Goal: Information Seeking & Learning: Find specific fact

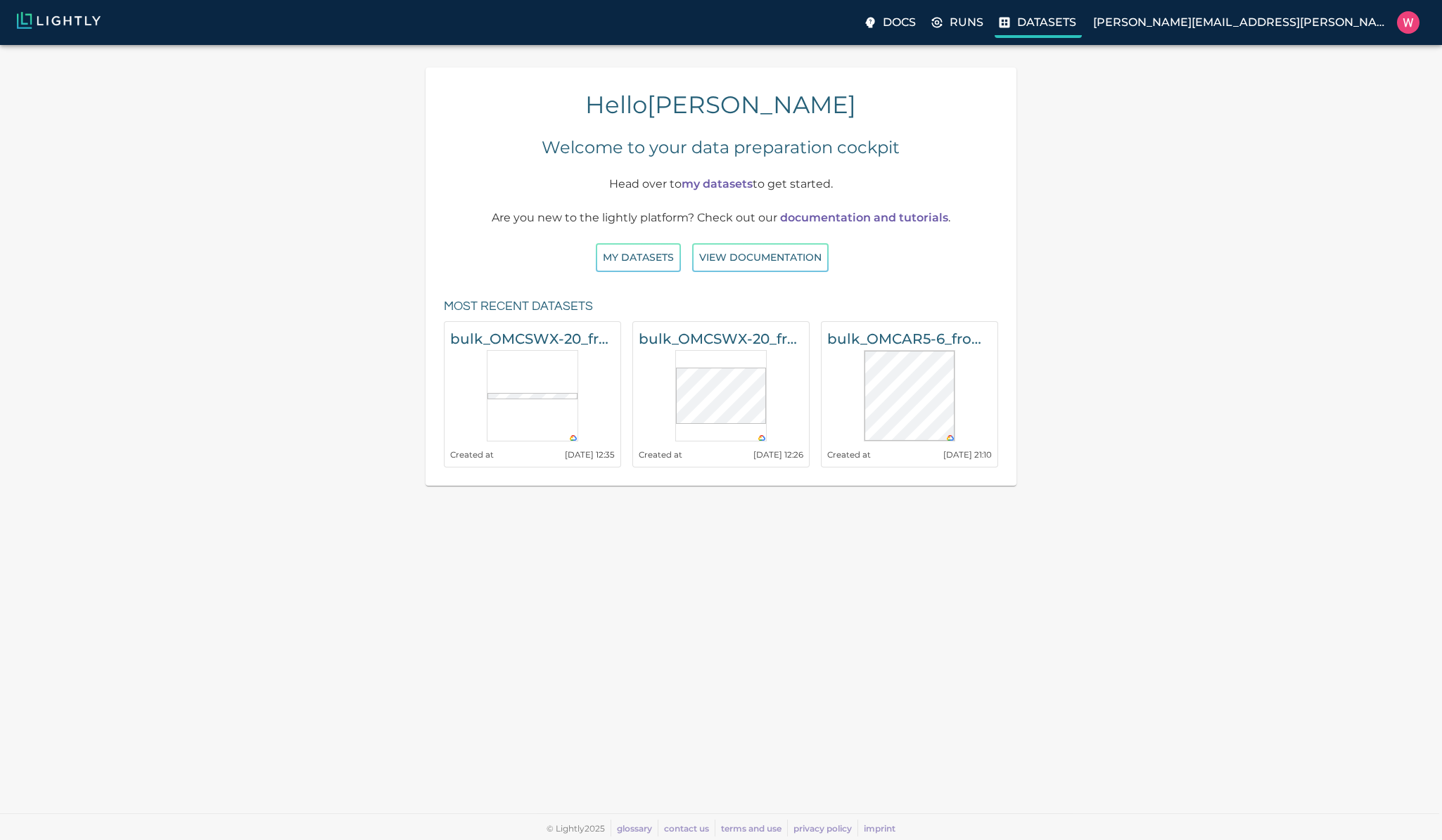
click at [1077, 21] on p "Datasets" at bounding box center [1046, 22] width 59 height 17
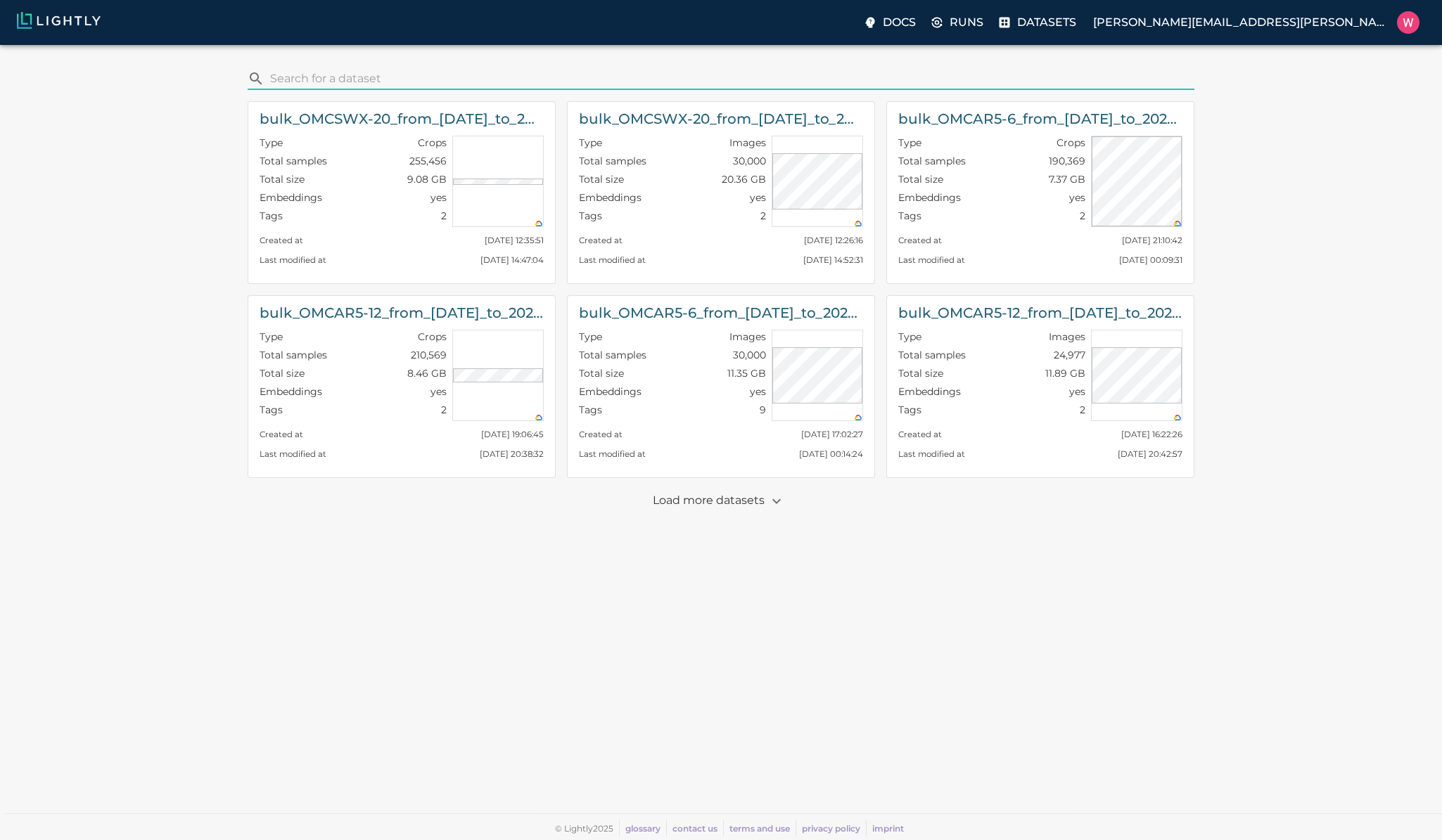
click at [481, 84] on input "search" at bounding box center [730, 78] width 918 height 22
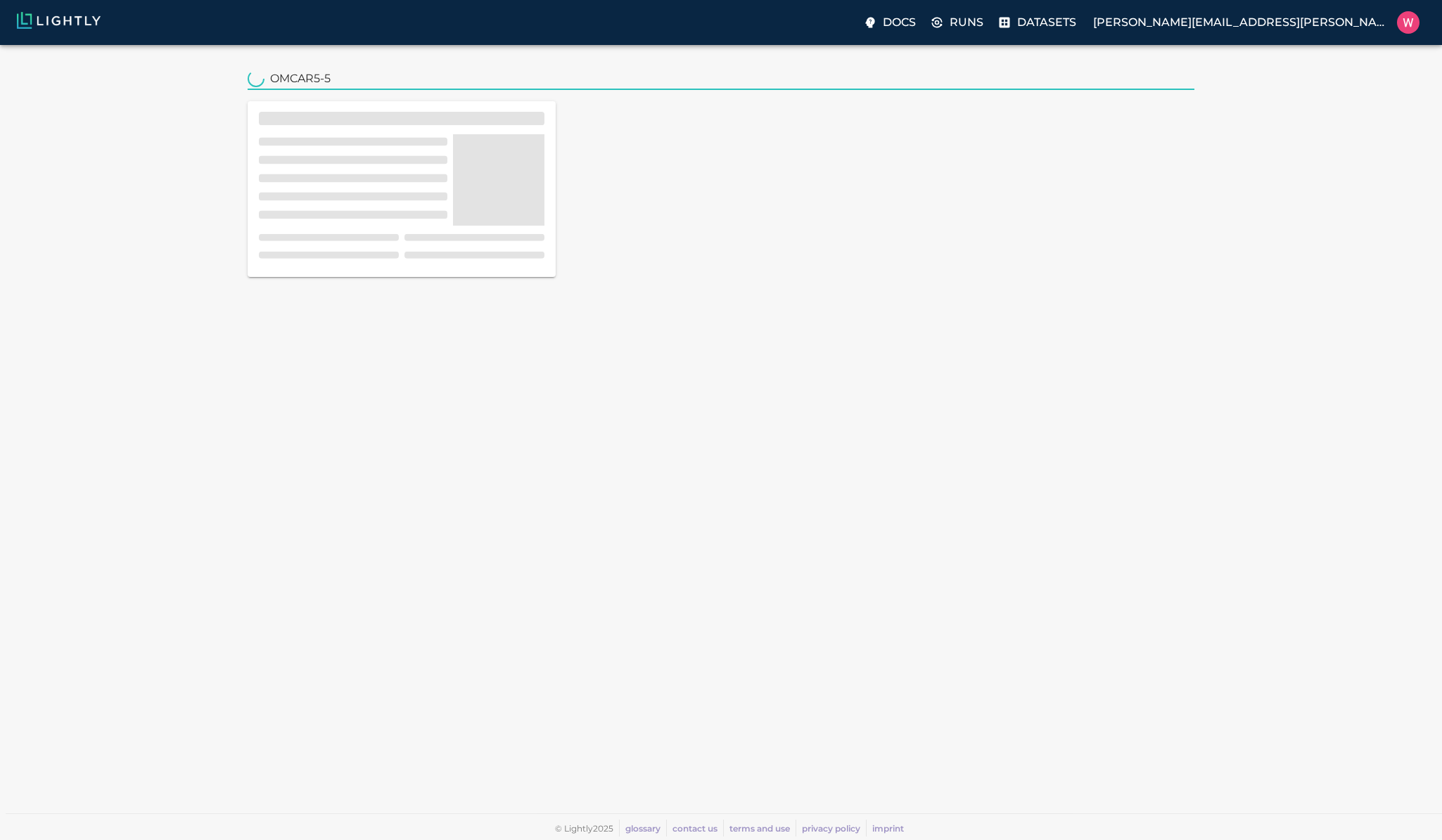
type input "OMCAR5-5"
click at [105, 201] on div "​ OMCAR5-5" at bounding box center [721, 432] width 1420 height 751
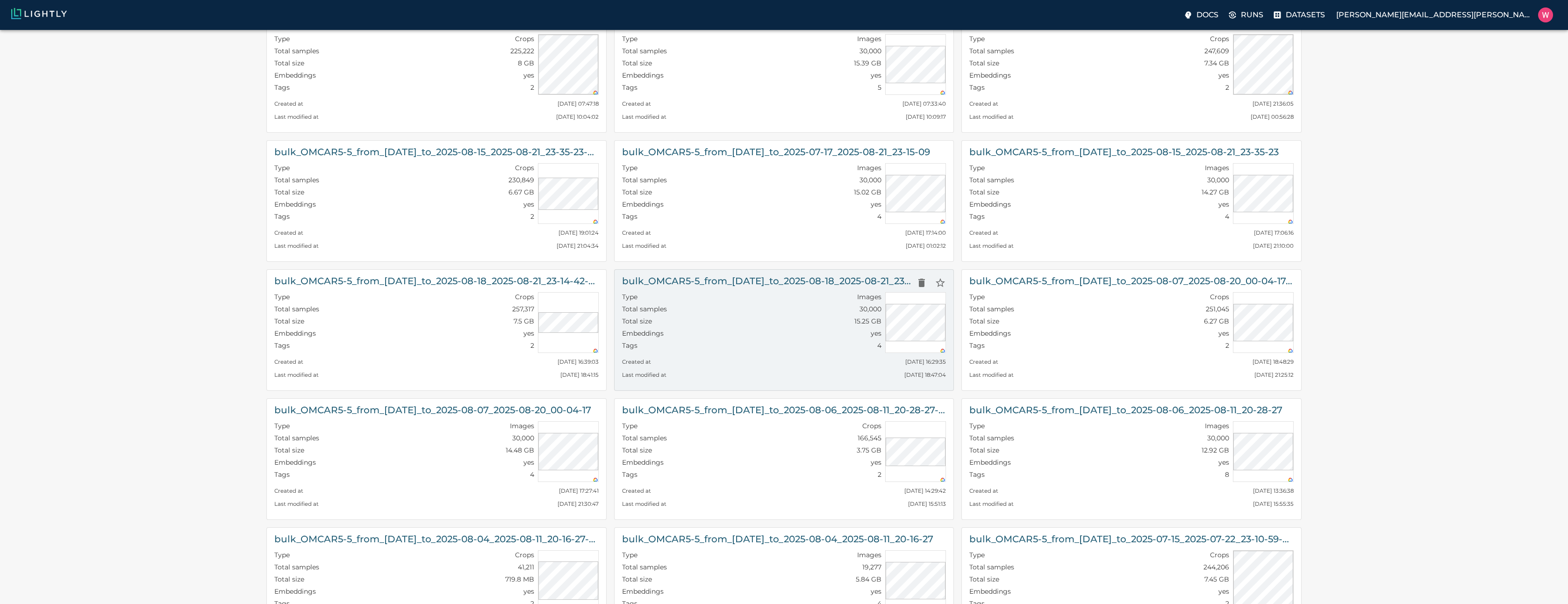
scroll to position [112, 0]
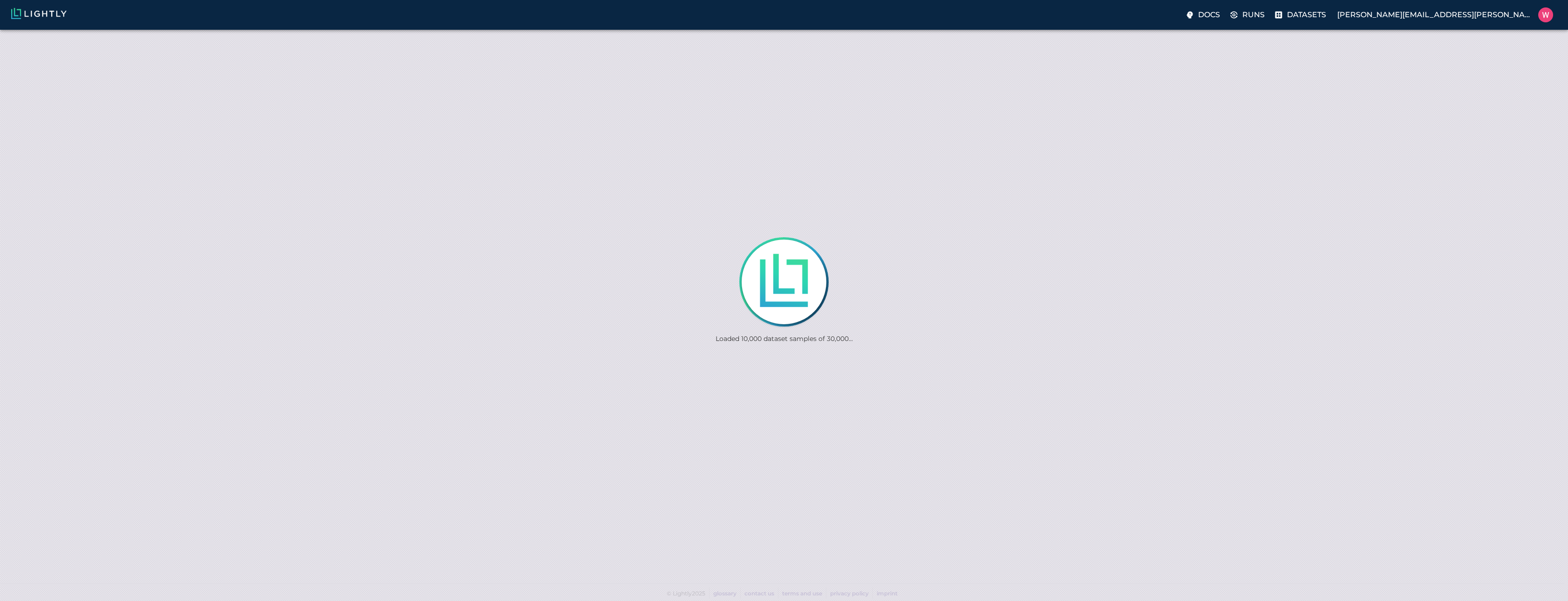
click at [744, 190] on div "Loaded 10,000 dataset samples of 30,000..." at bounding box center [784, 300] width 1568 height 601
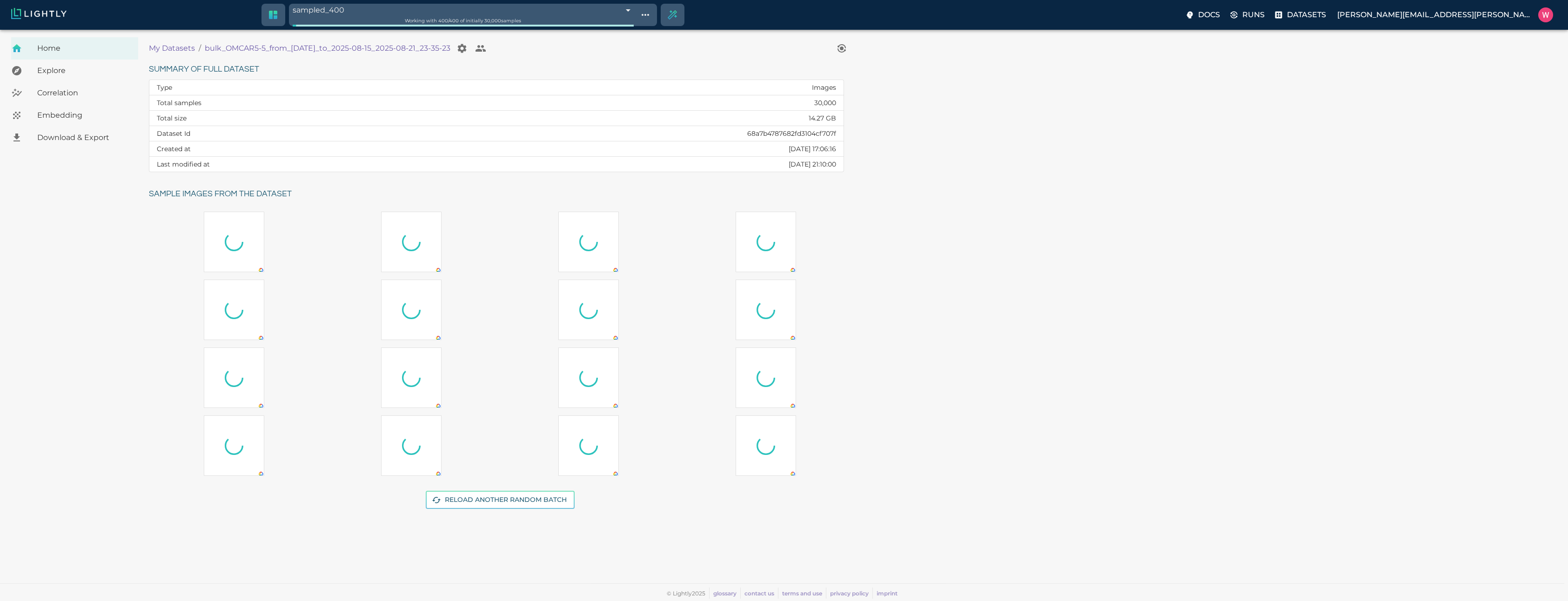
click at [81, 113] on span "Embedding" at bounding box center [84, 115] width 94 height 11
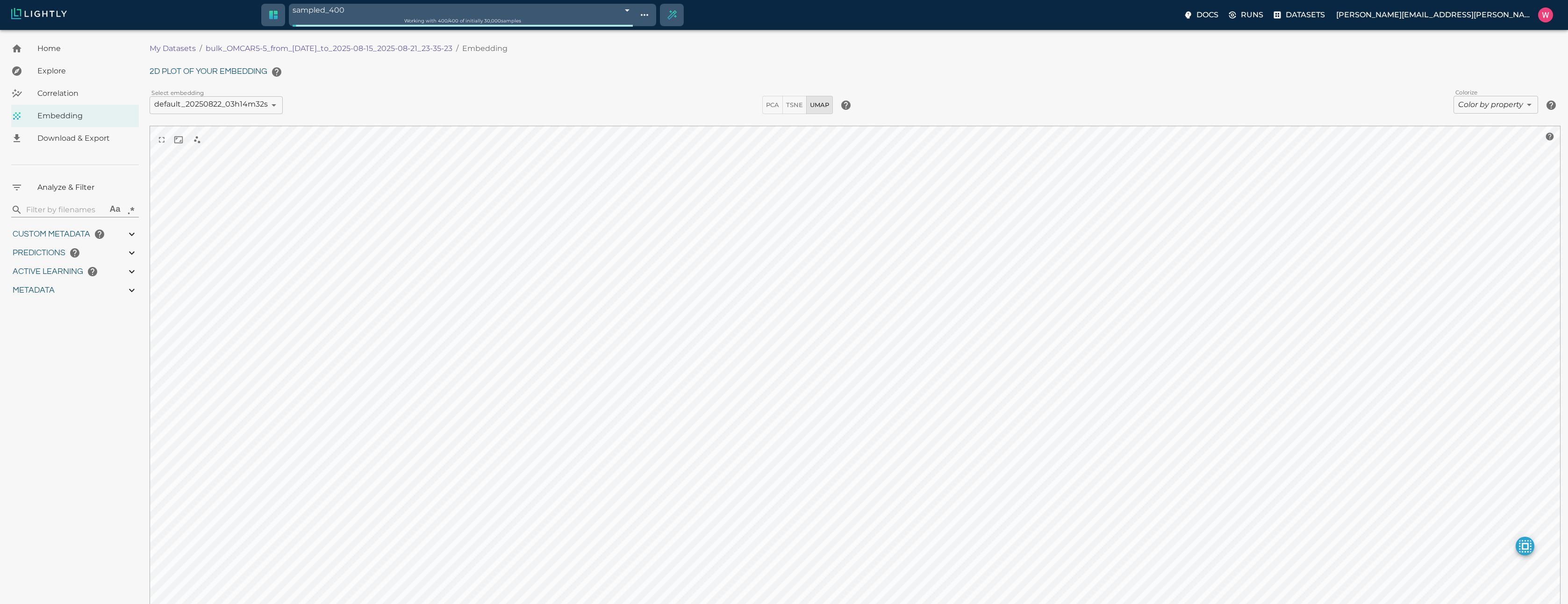
type input "1755245969.70013"
type input "1755291459.29613"
type input "0.999"
type input "0.996"
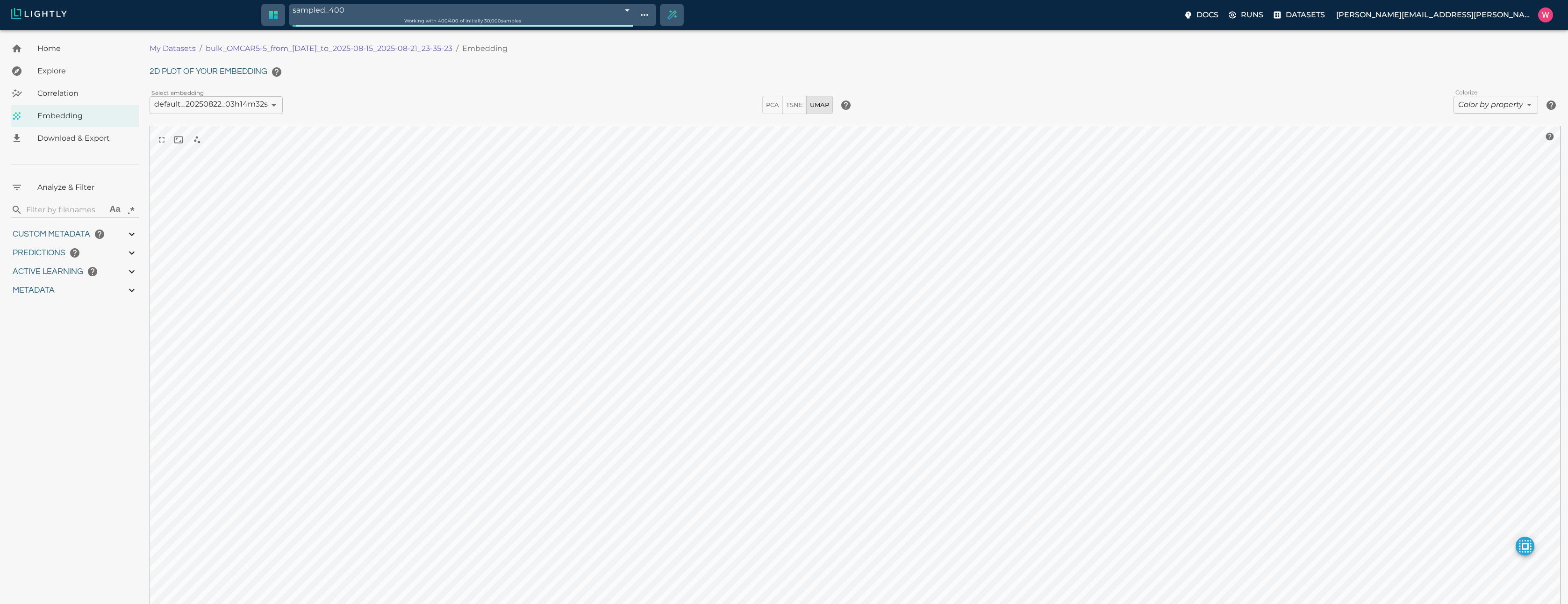
type input "0.996"
type input "0.368652790784836"
type input "2.20265279078484"
type input "1.96182954311371"
type input "23.6698295431137"
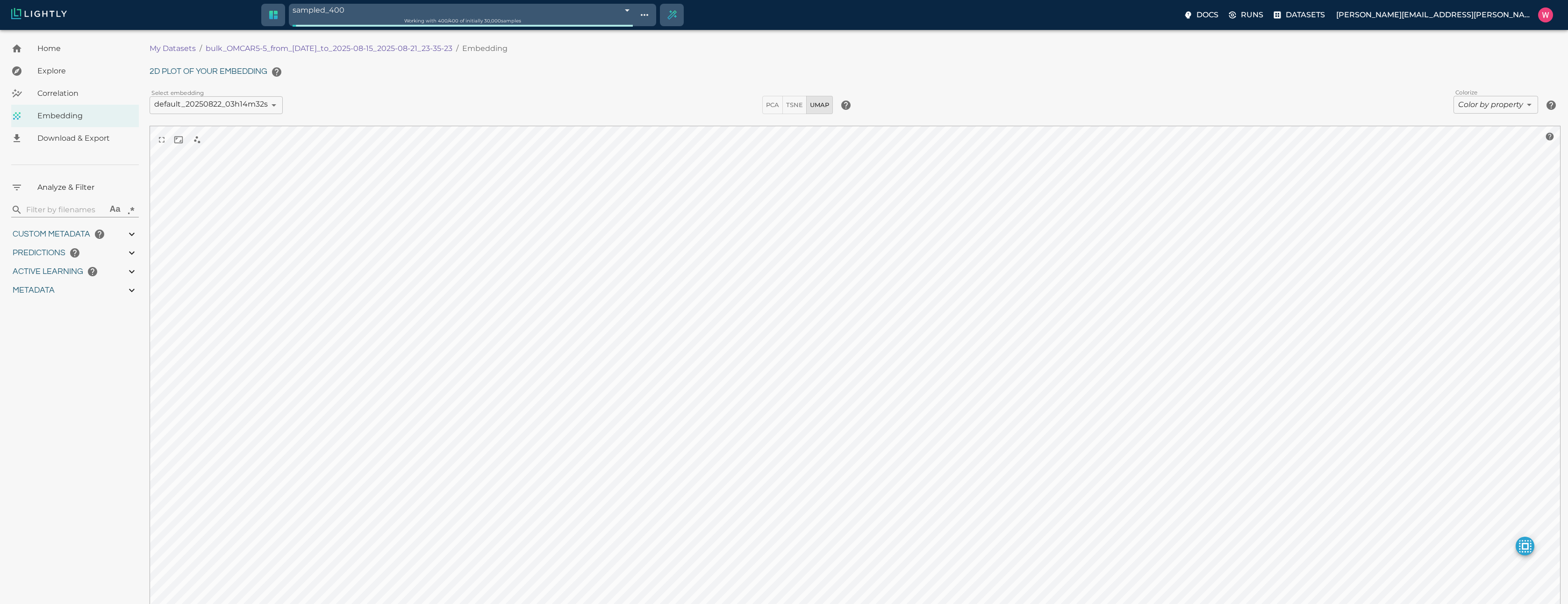
type input "9007199254740991"
type input "1755245969.70013"
type input "1755291459.29613"
type input "0.999"
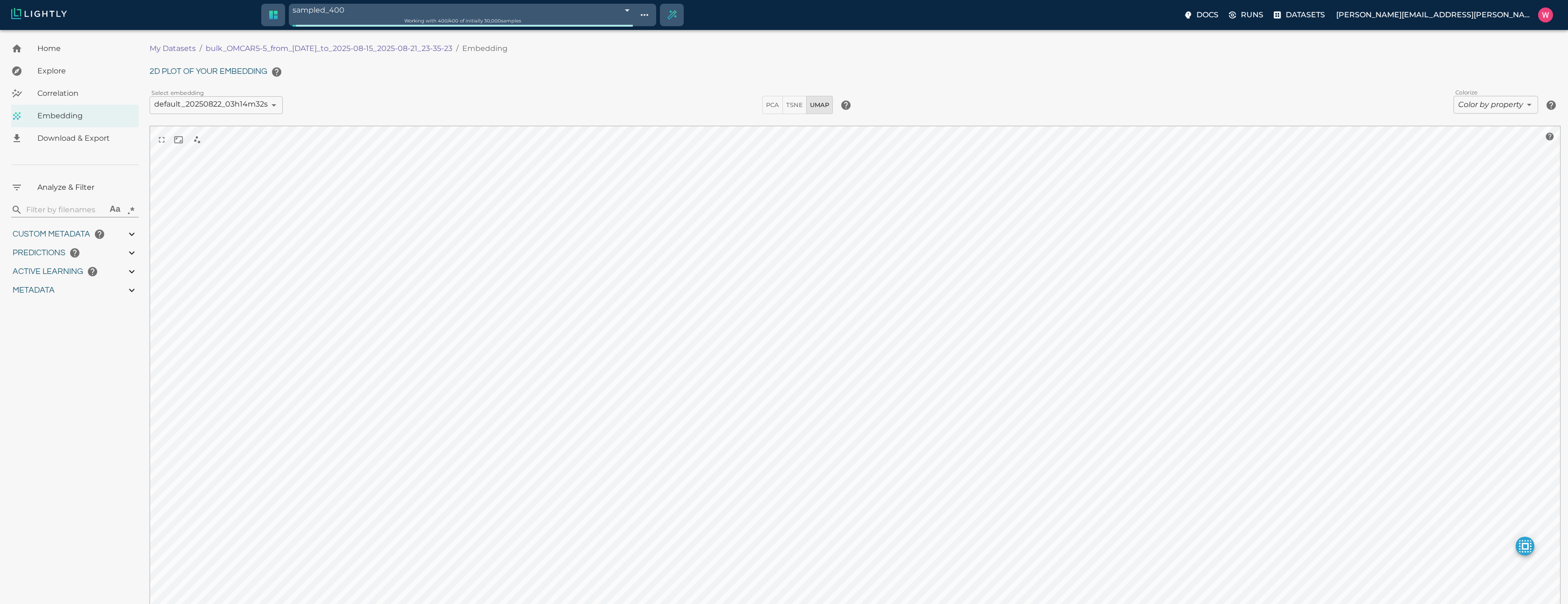
type input "0.999"
type input "0.996"
type input "0.368652790784836"
type input "2.20265279078484"
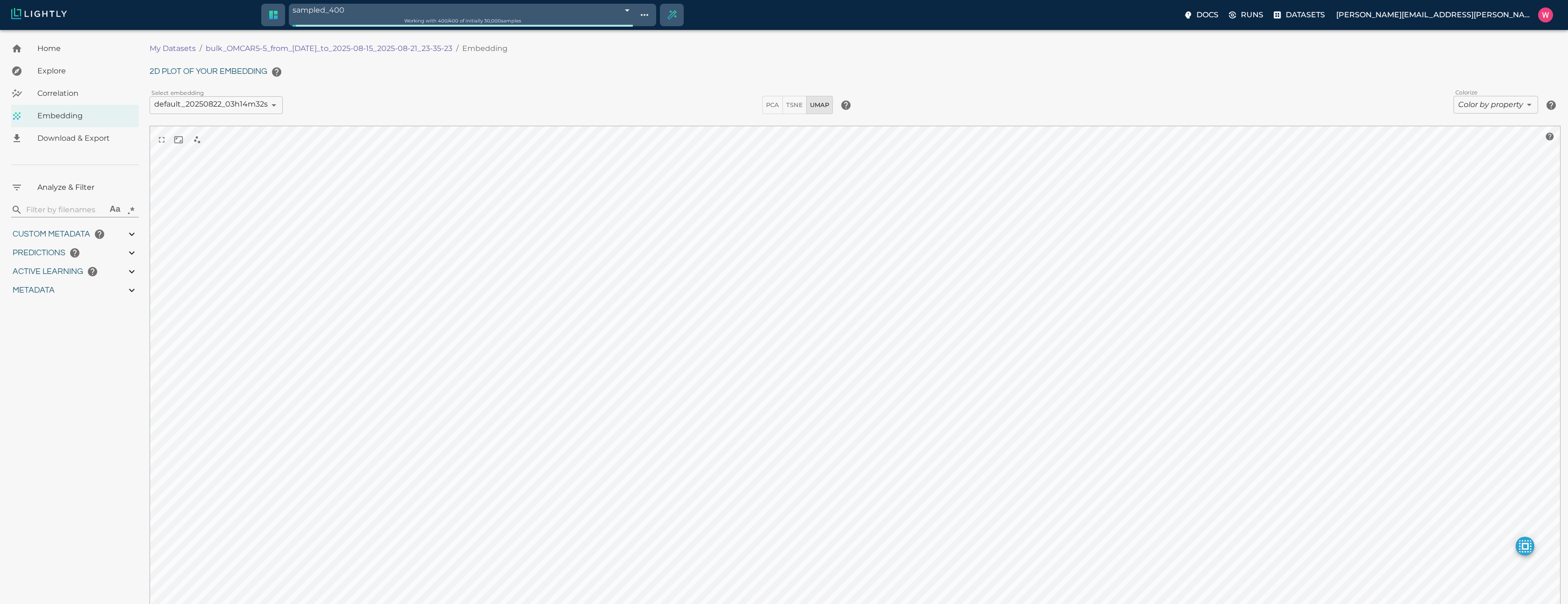
type input "1.96182954311371"
type input "23.6698295431137"
type input "9007199254740991"
type input "1755245969.70013"
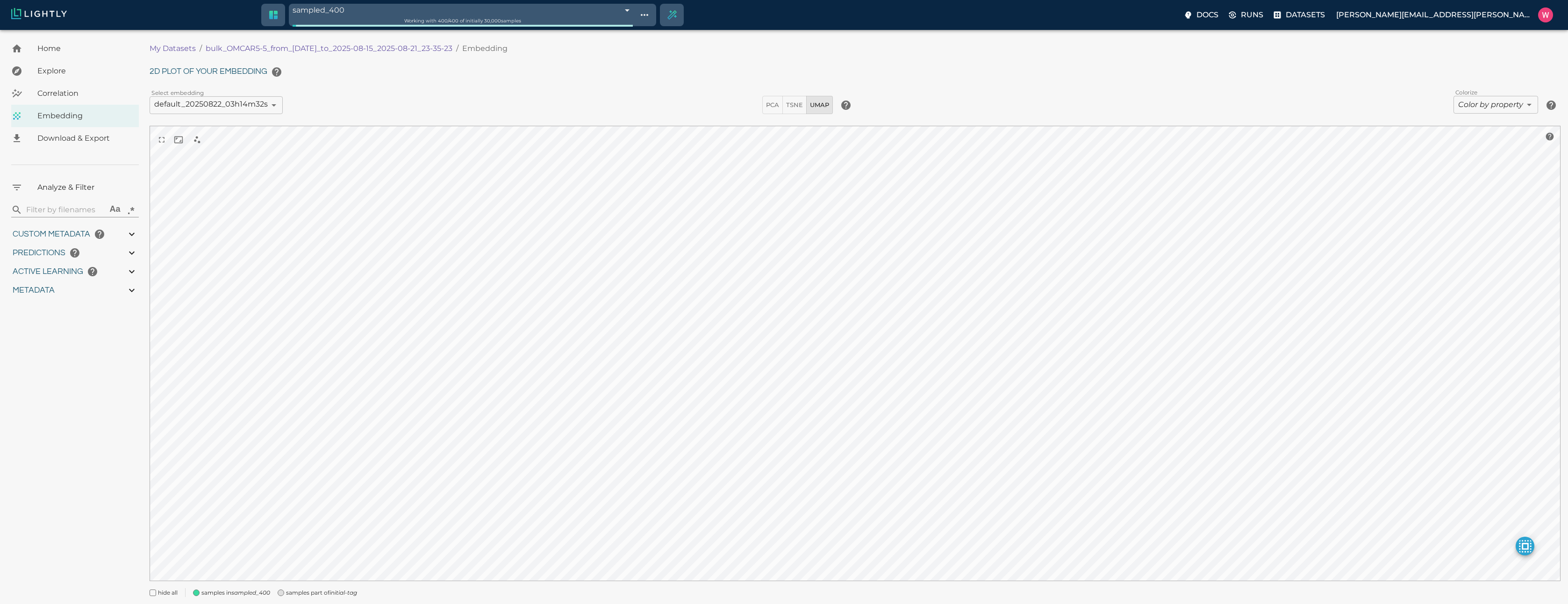
type input "1755291459.29613"
type input "0.999"
type input "0.996"
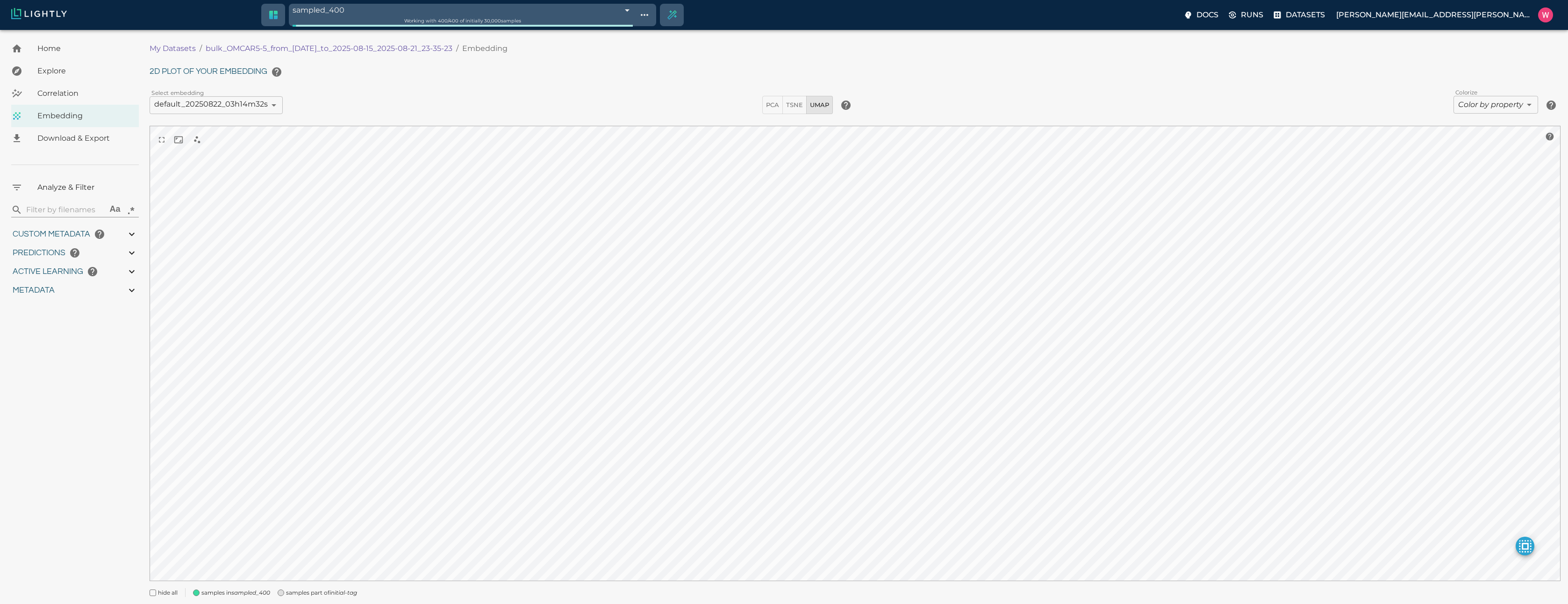
type input "0.368652790784836"
type input "2.20265279078484"
type input "1.96182954311371"
type input "23.6698295431137"
type input "1755245969.70013"
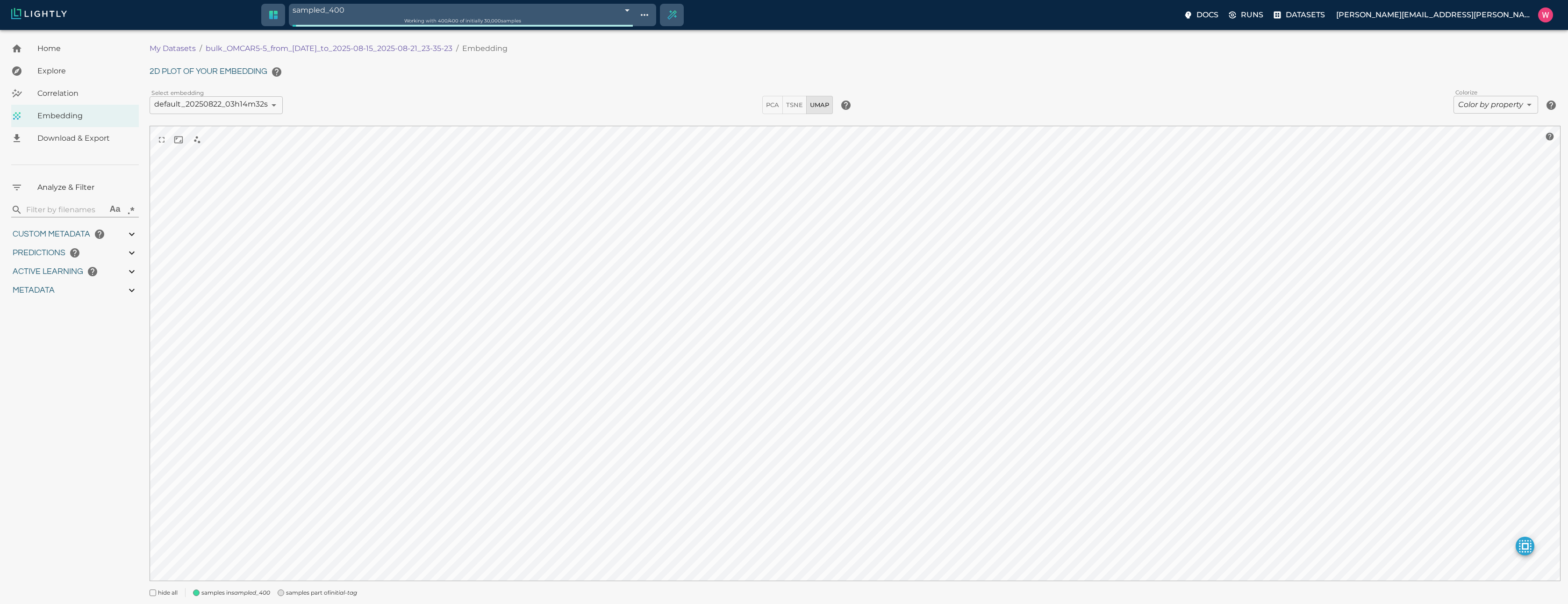
type input "1755291459.29613"
type input "0.999"
type input "0.996"
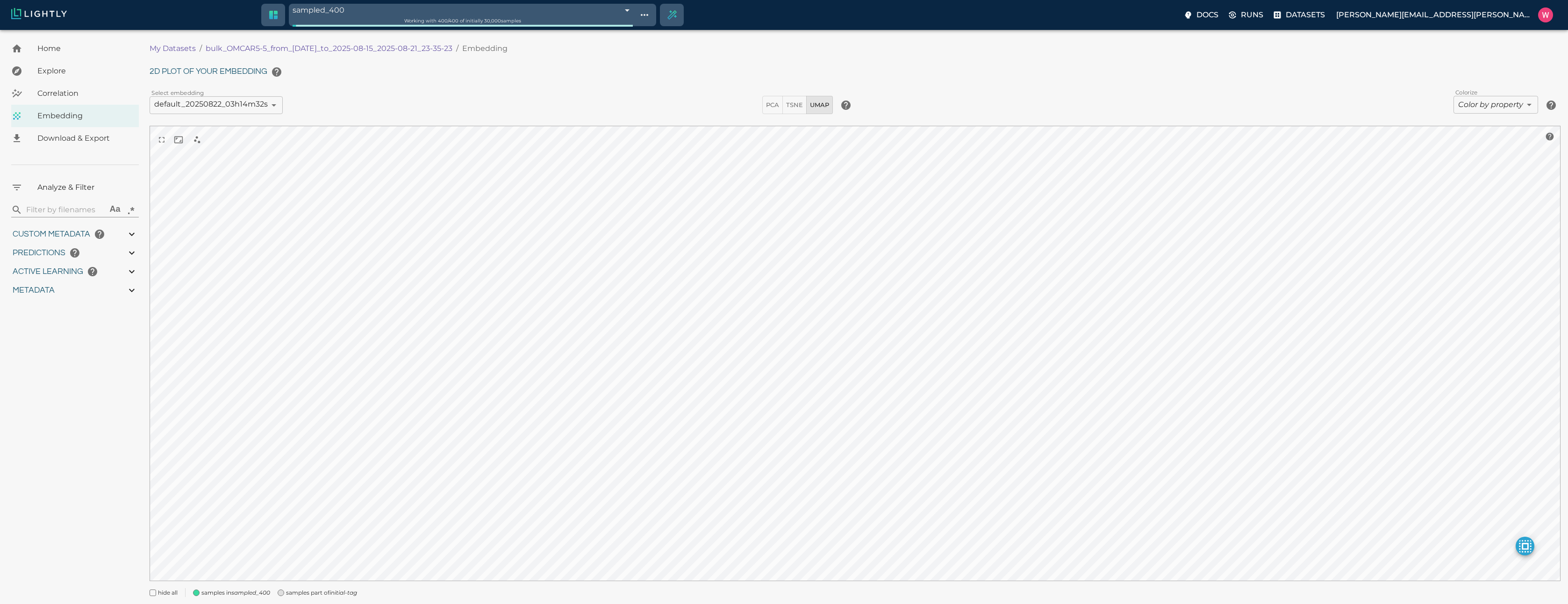
type input "0.368652790784836"
type input "2.20265279078484"
type input "1.96182954311371"
type input "23.6698295431137"
click at [332, 594] on span "samples part of initial-tag" at bounding box center [322, 592] width 71 height 9
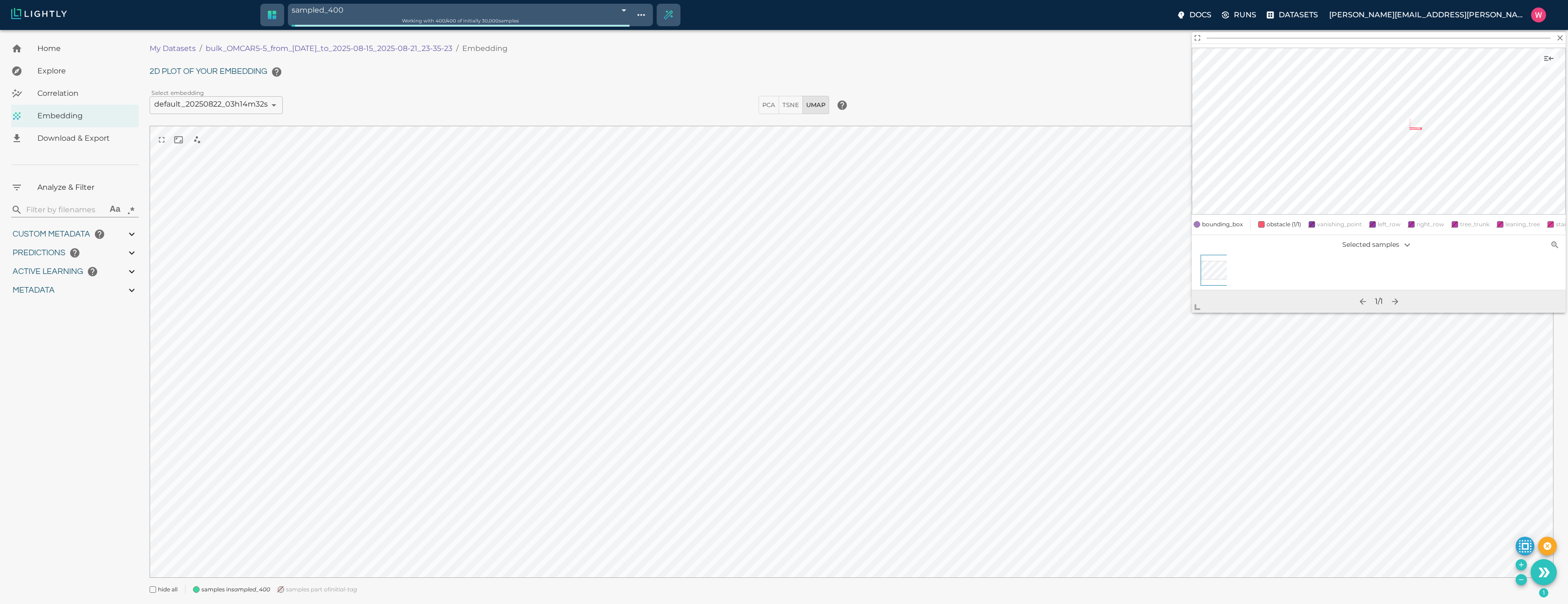
click at [1025, 449] on body "sampled_400 68a80133423f1e3bac691f9f Working with 400 / 400 of initially 30,000…" at bounding box center [784, 328] width 1568 height 597
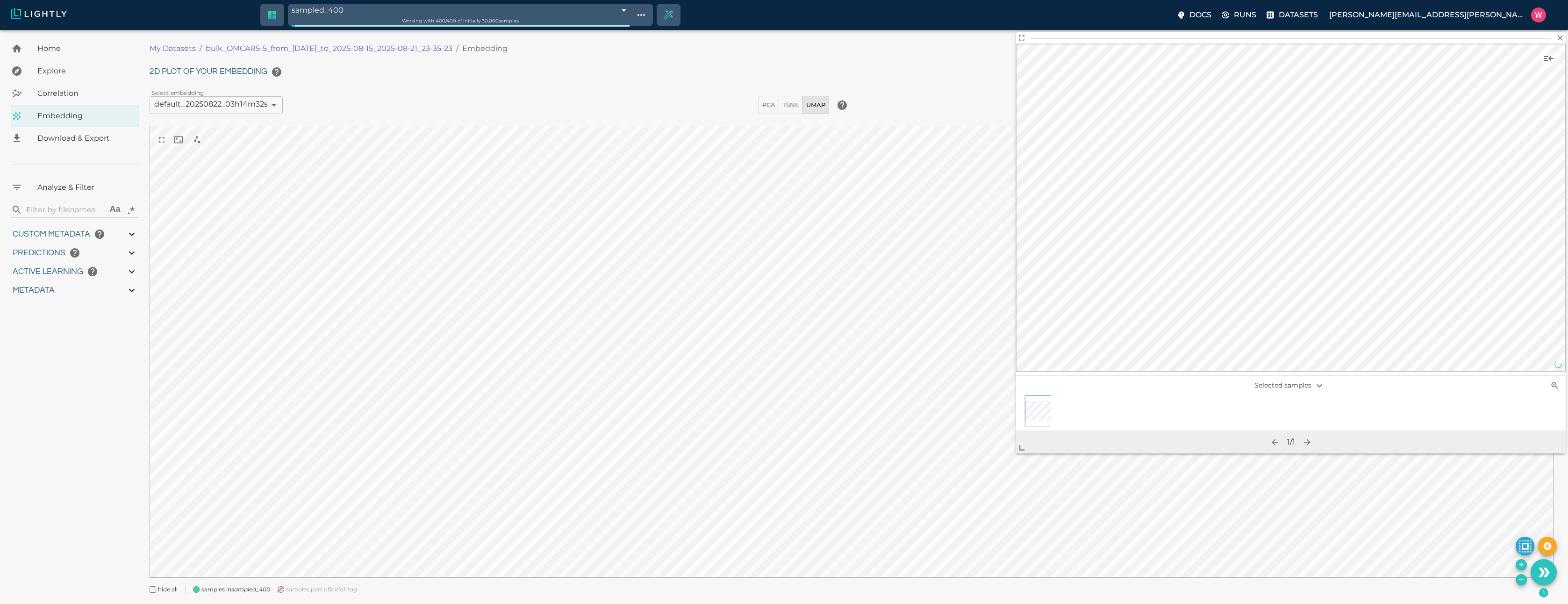
click at [78, 93] on span "Correlation" at bounding box center [84, 94] width 94 height 11
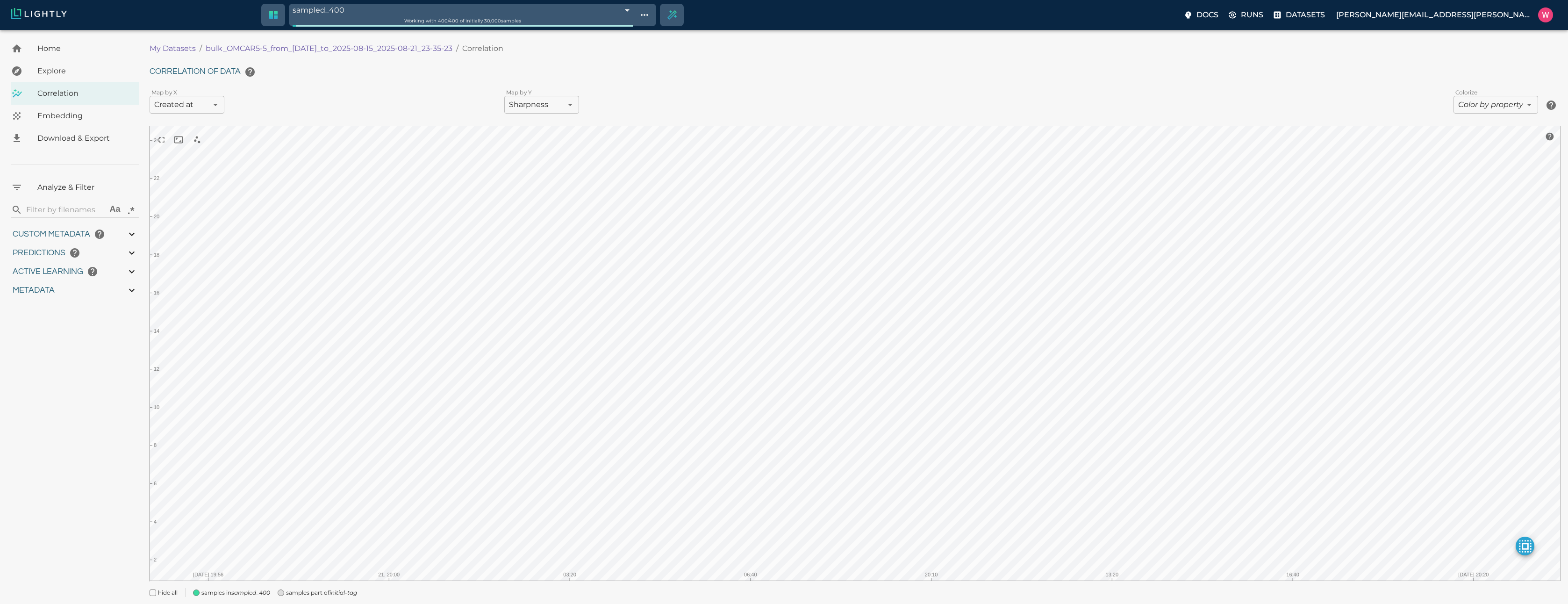
click at [210, 104] on body "sampled_400 68a80133423f1e3bac691f9f Working with 400 / 400 of initially 30,000…" at bounding box center [784, 330] width 1568 height 600
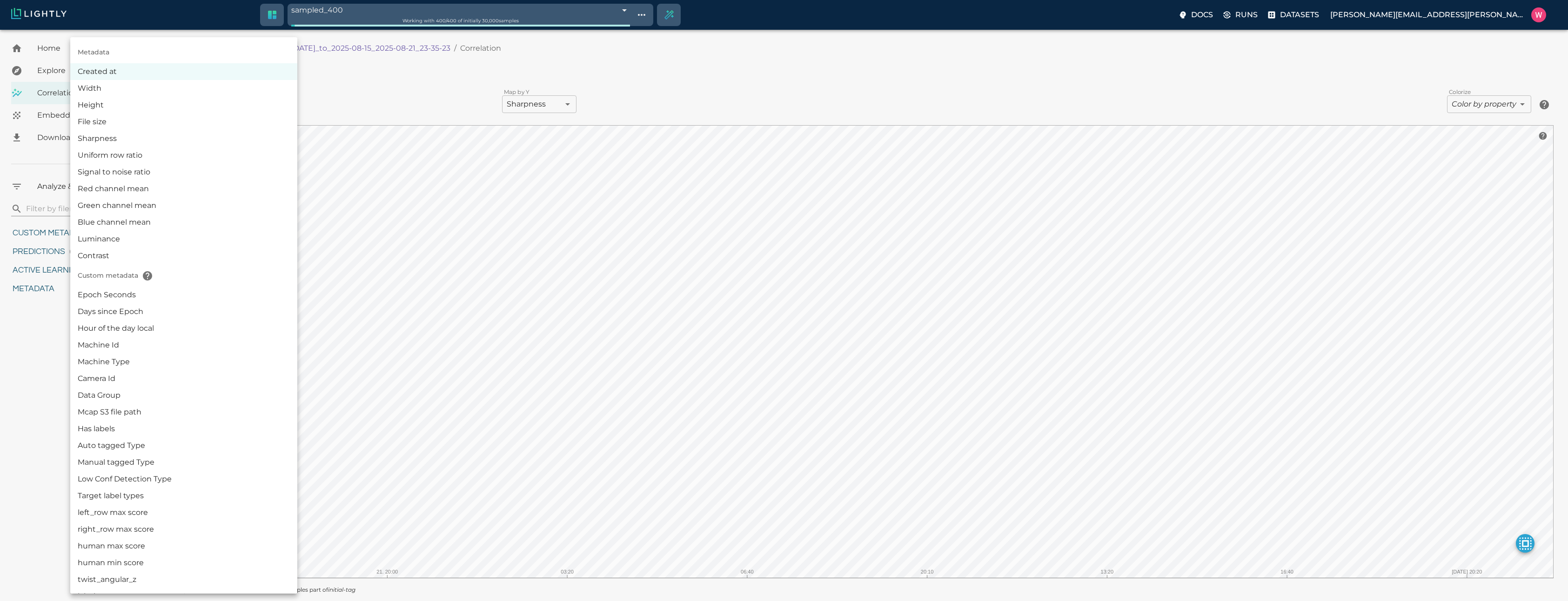
click at [199, 287] on li "Epoch Seconds" at bounding box center [183, 295] width 227 height 17
type input "userDefined|NUMERIC_FLOAT|Epoch Seconds"
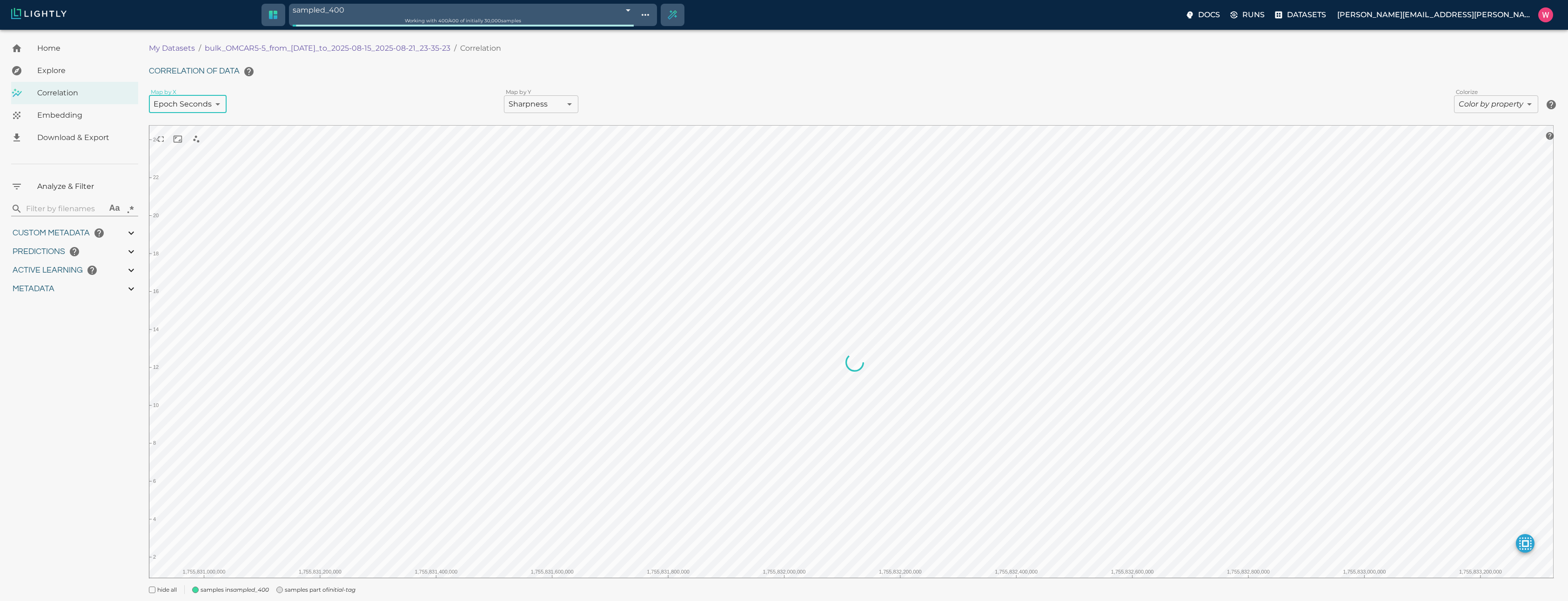
click at [534, 105] on div "Metadata Created at Width Height File size Sharpness Uniform row ratio Signal t…" at bounding box center [784, 300] width 1568 height 601
click at [542, 104] on body "sampled_400 68a80133423f1e3bac691f9f Working with 400 / 400 of initially 30,000…" at bounding box center [780, 328] width 1561 height 597
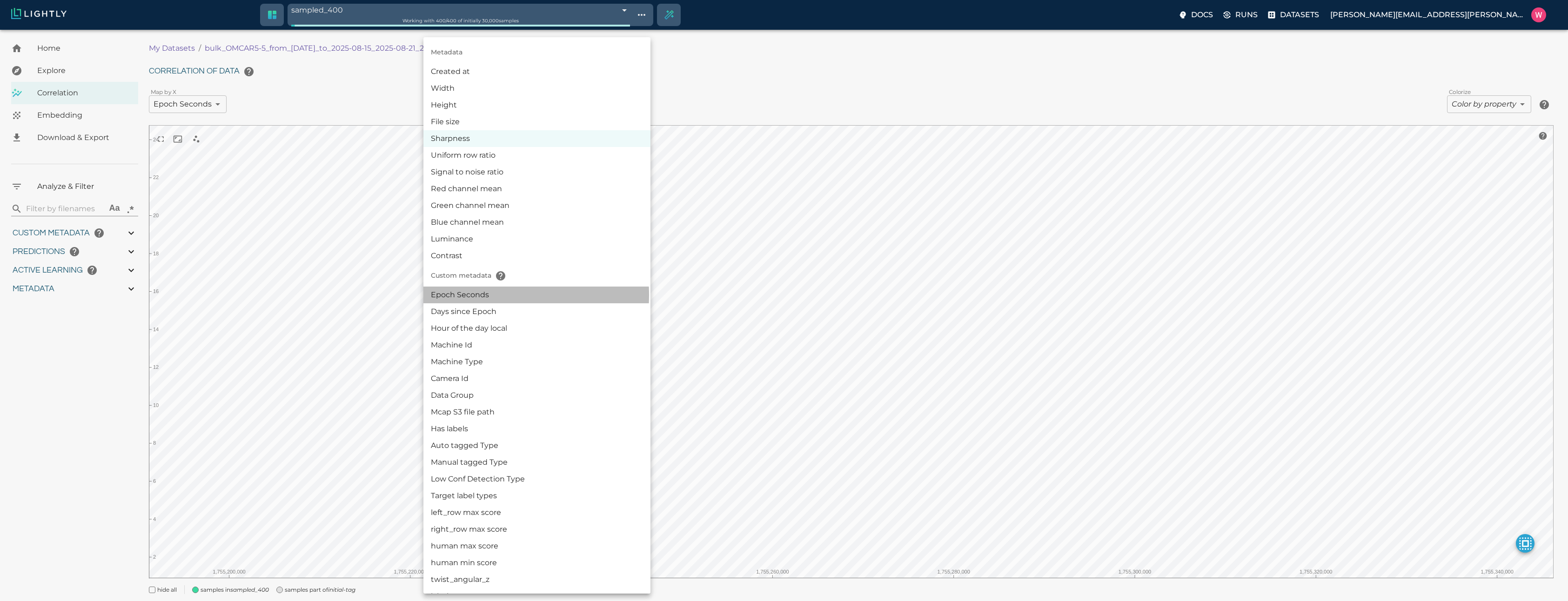
click at [492, 295] on li "Epoch Seconds" at bounding box center [537, 295] width 227 height 17
type input "userDefined|NUMERIC_FLOAT|Epoch Seconds"
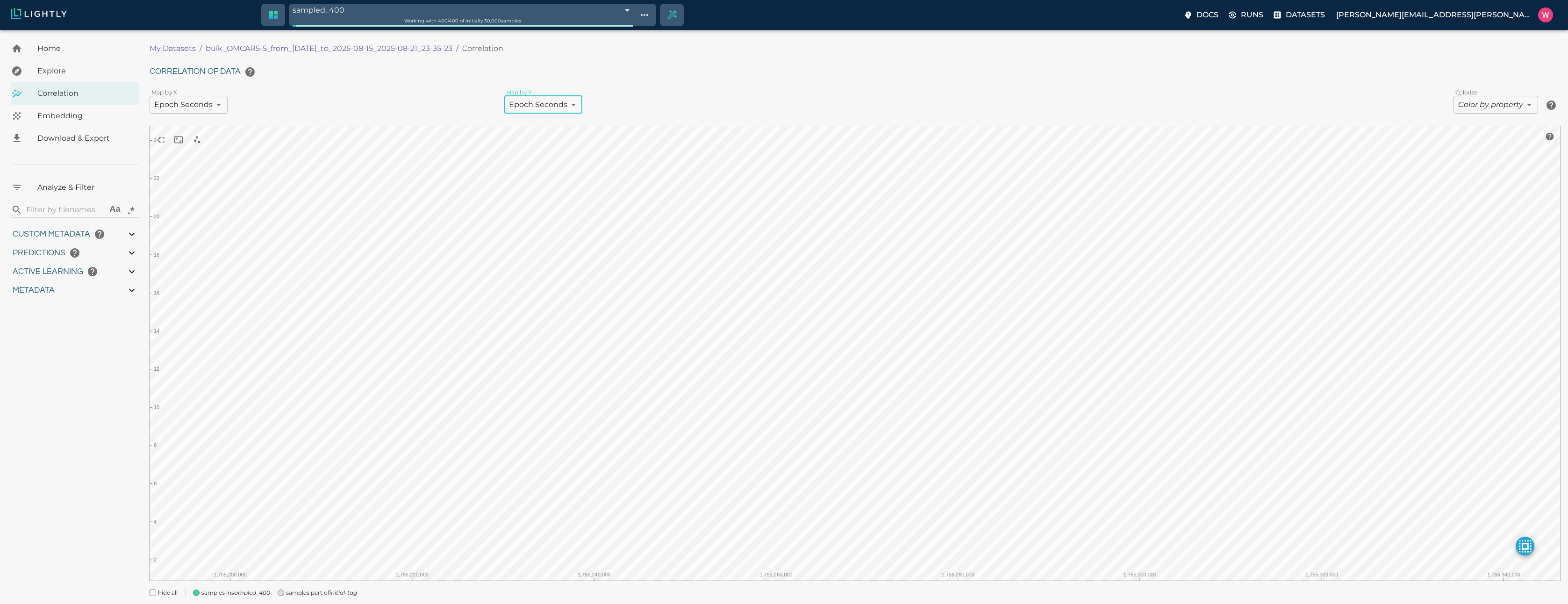
click at [355, 591] on icon "initial-tag" at bounding box center [343, 592] width 28 height 7
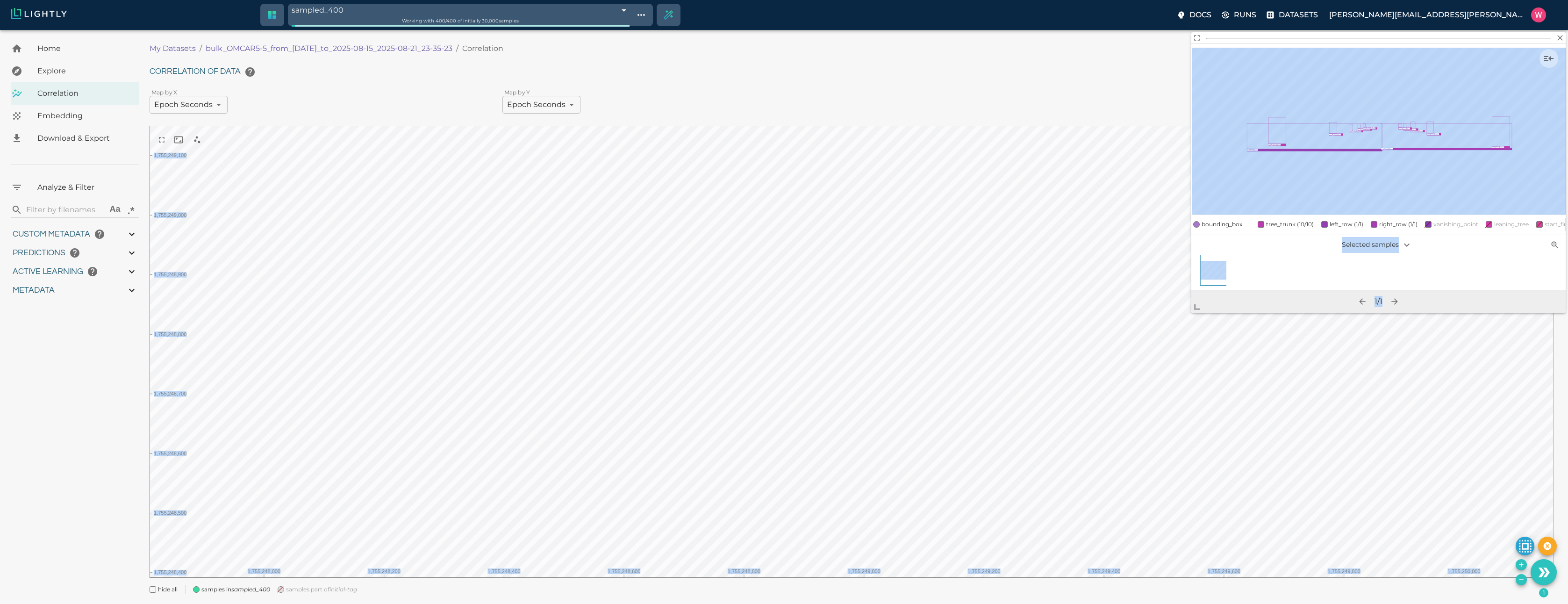
click at [963, 493] on body "sampled_400 68a80133423f1e3bac691f9f Working with 400 / 400 of initially 30,000…" at bounding box center [784, 328] width 1568 height 597
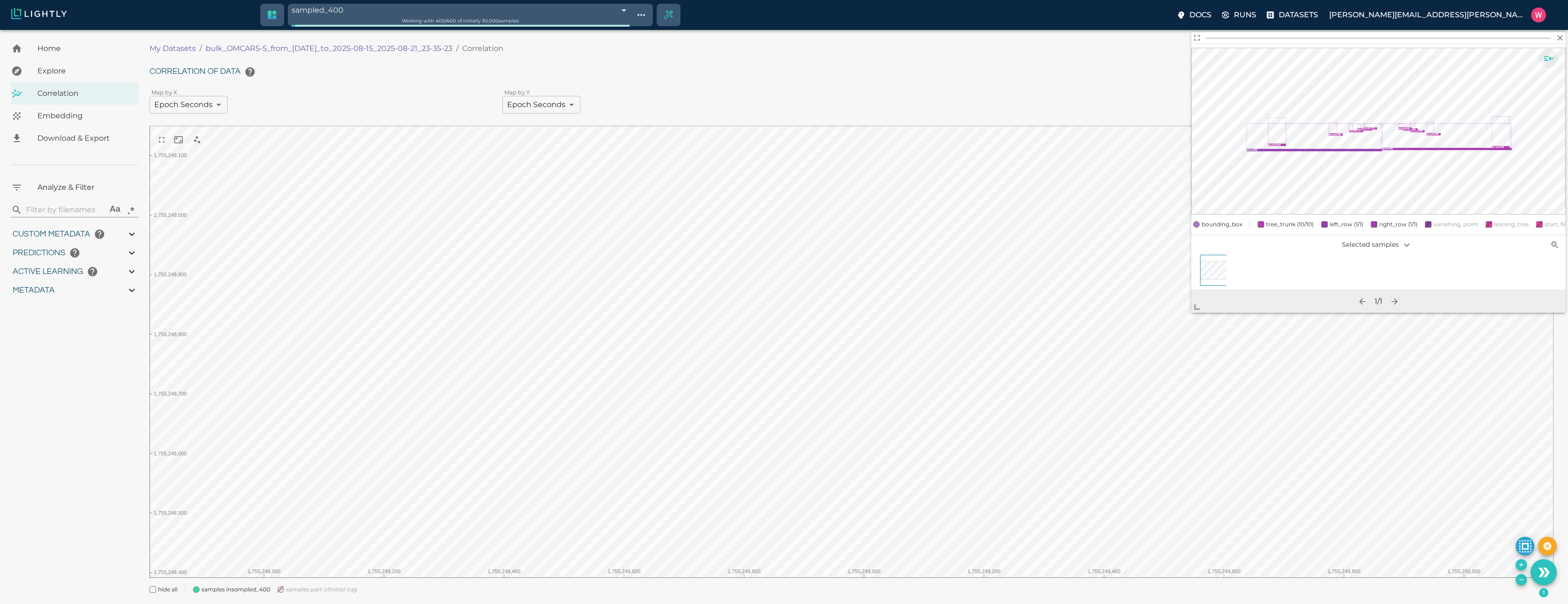
click at [1550, 61] on icon "Show sample details" at bounding box center [1548, 58] width 11 height 11
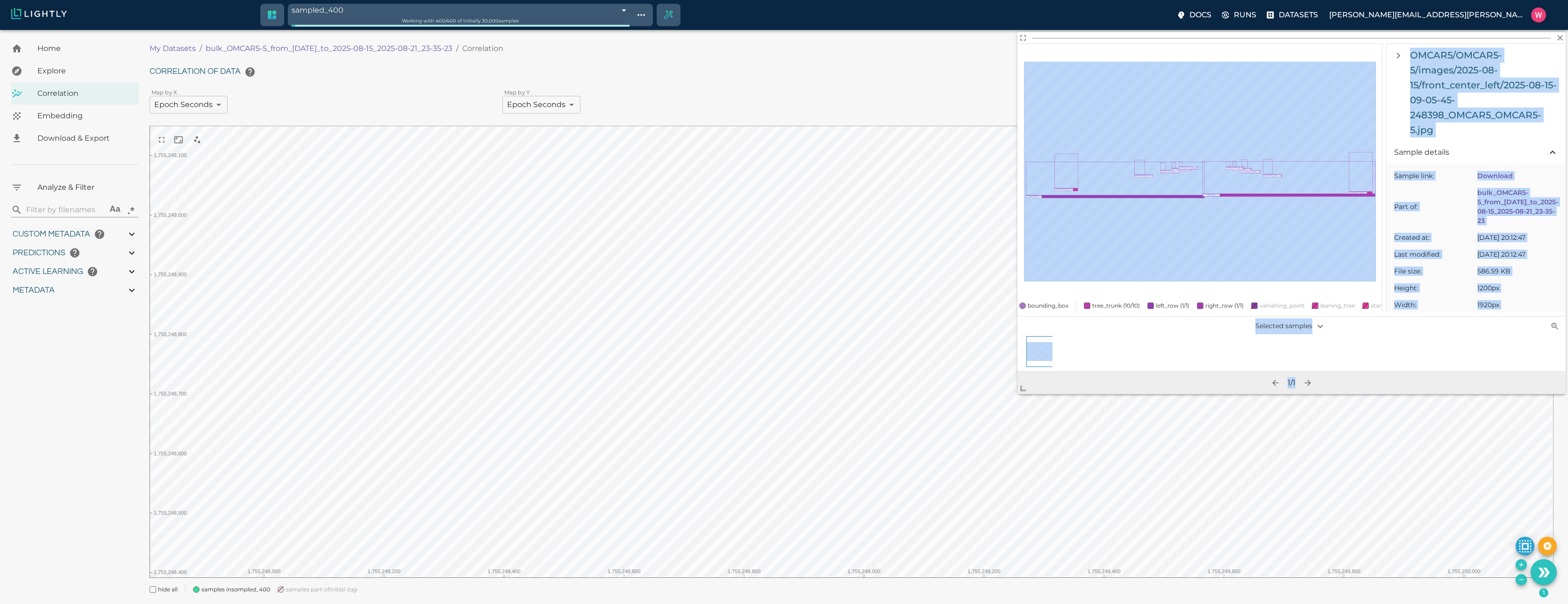
drag, startPoint x: 1193, startPoint y: 304, endPoint x: 820, endPoint y: 585, distance: 467.0
click at [820, 585] on body "sampled_400 68a80133423f1e3bac691f9f Working with 400 / 400 of initially 30,000…" at bounding box center [784, 328] width 1568 height 597
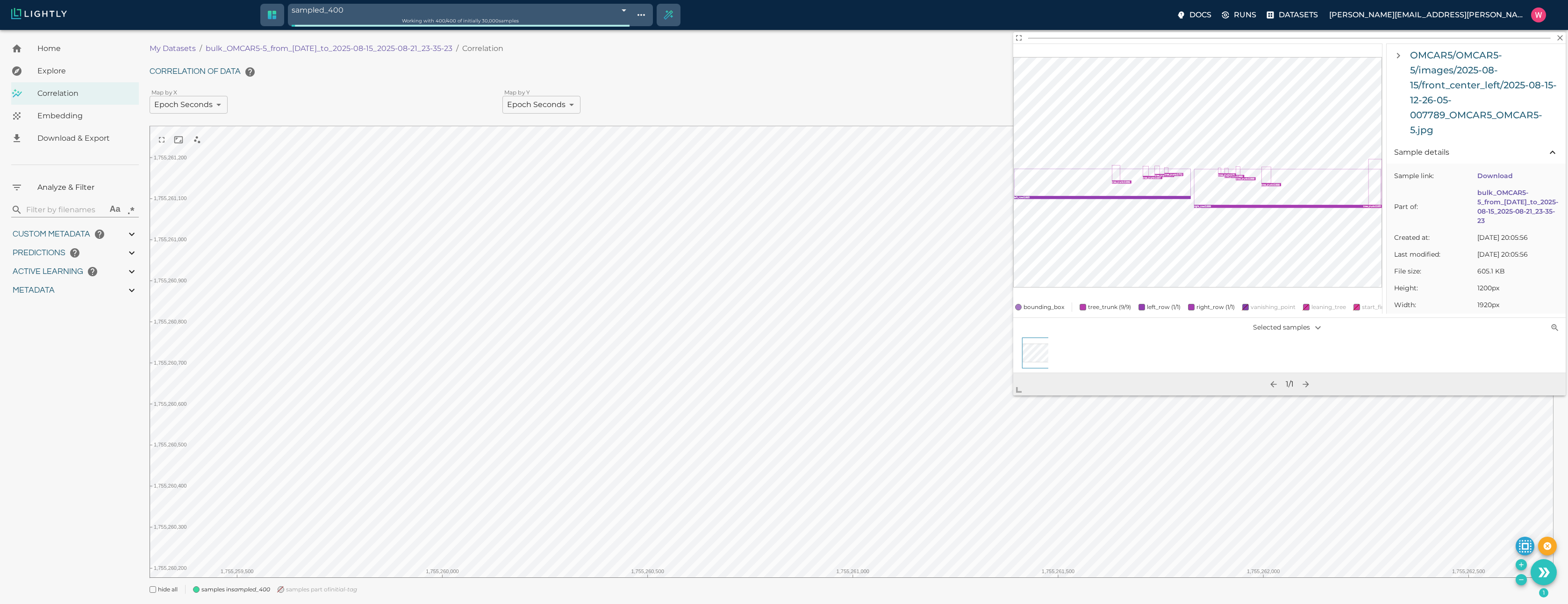
click at [463, 30] on body "sampled_400 68a80133423f1e3bac691f9f Working with 400 / 400 of initially 30,000…" at bounding box center [784, 328] width 1568 height 597
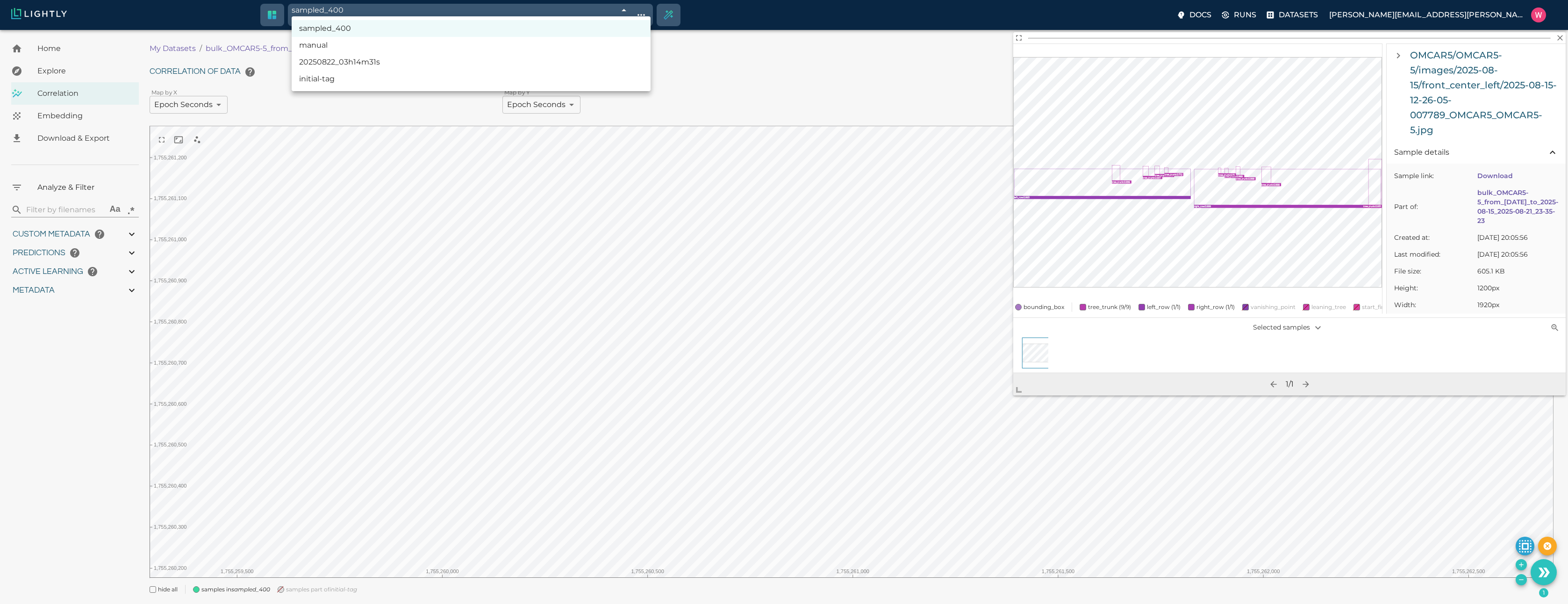
click at [427, 78] on li "initial-tag" at bounding box center [471, 79] width 359 height 17
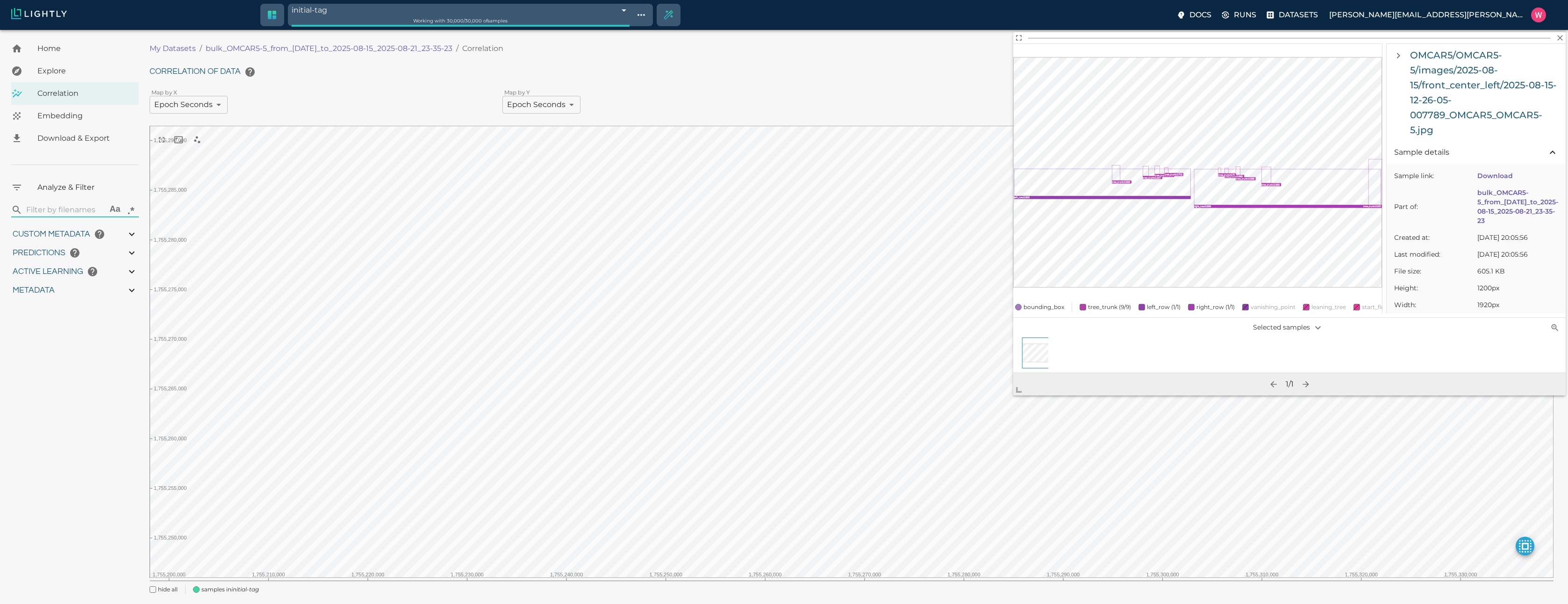
type input "68a7e097423f1e3bacc6de70"
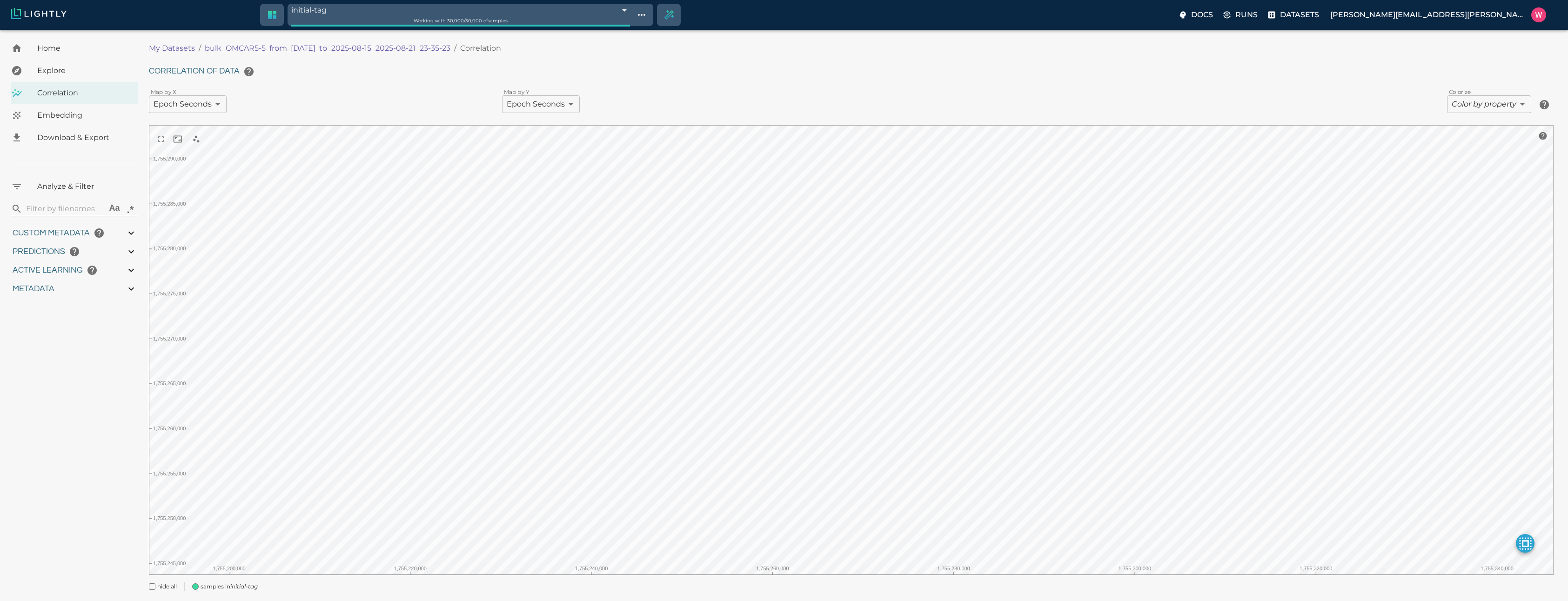
type input "1755245969.70013"
type input "1755291459.29613"
type input "0.999"
type input "0.996"
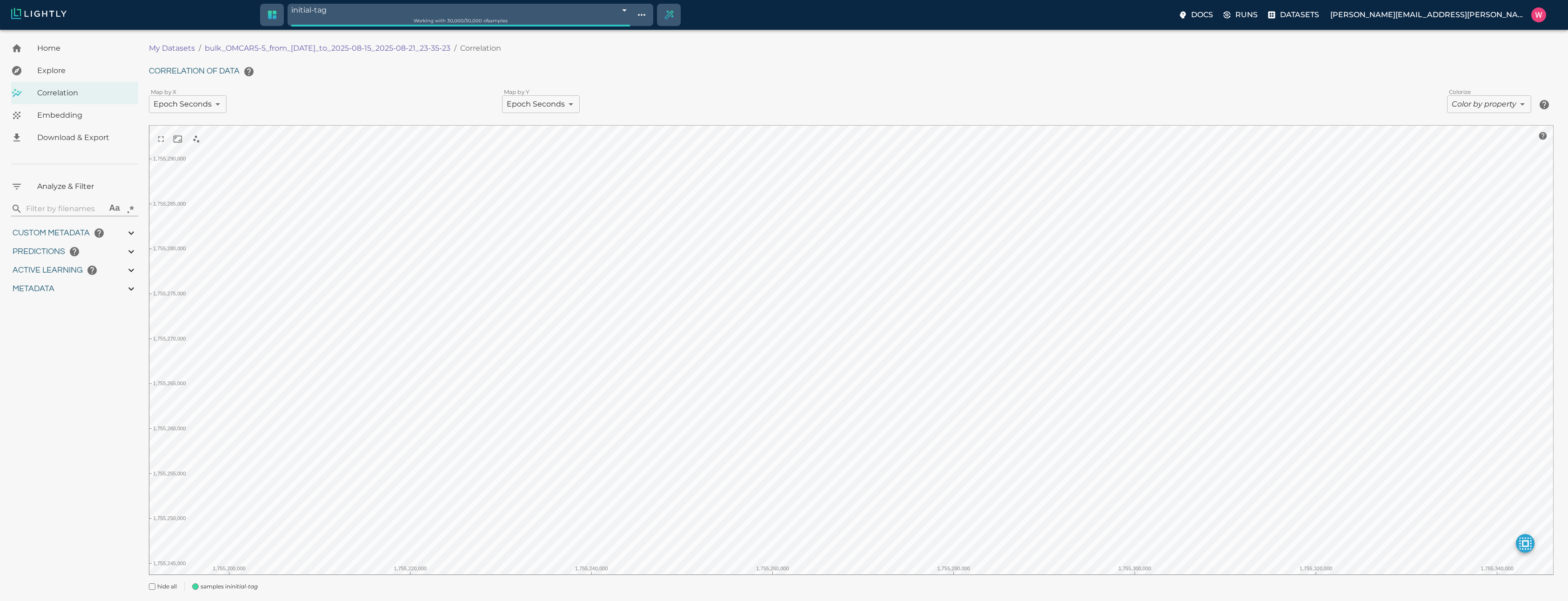
type input "0.996"
type input "9007199254740991"
type input "0.368652790784836"
type input "2.20265279078484"
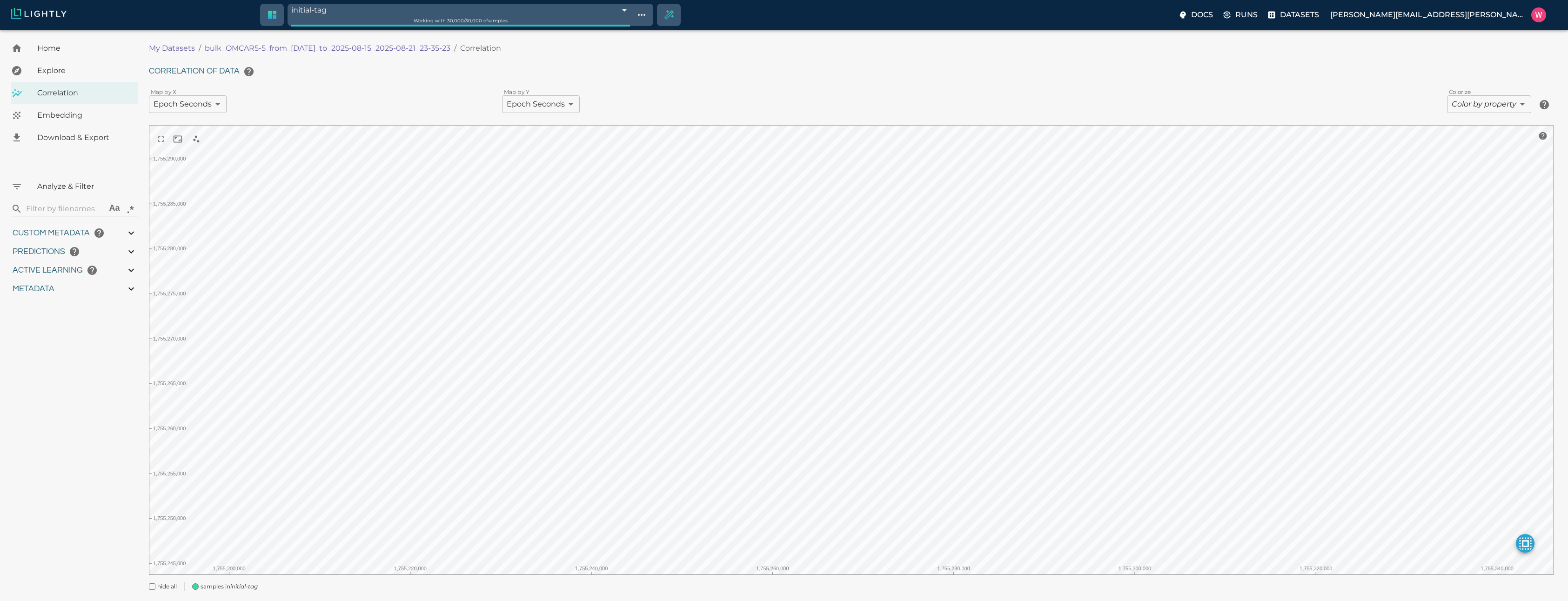
type input "1.96182954311371"
type input "23.6698295431137"
type input "1755245969.70013"
type input "1755291459.29613"
type input "0.999"
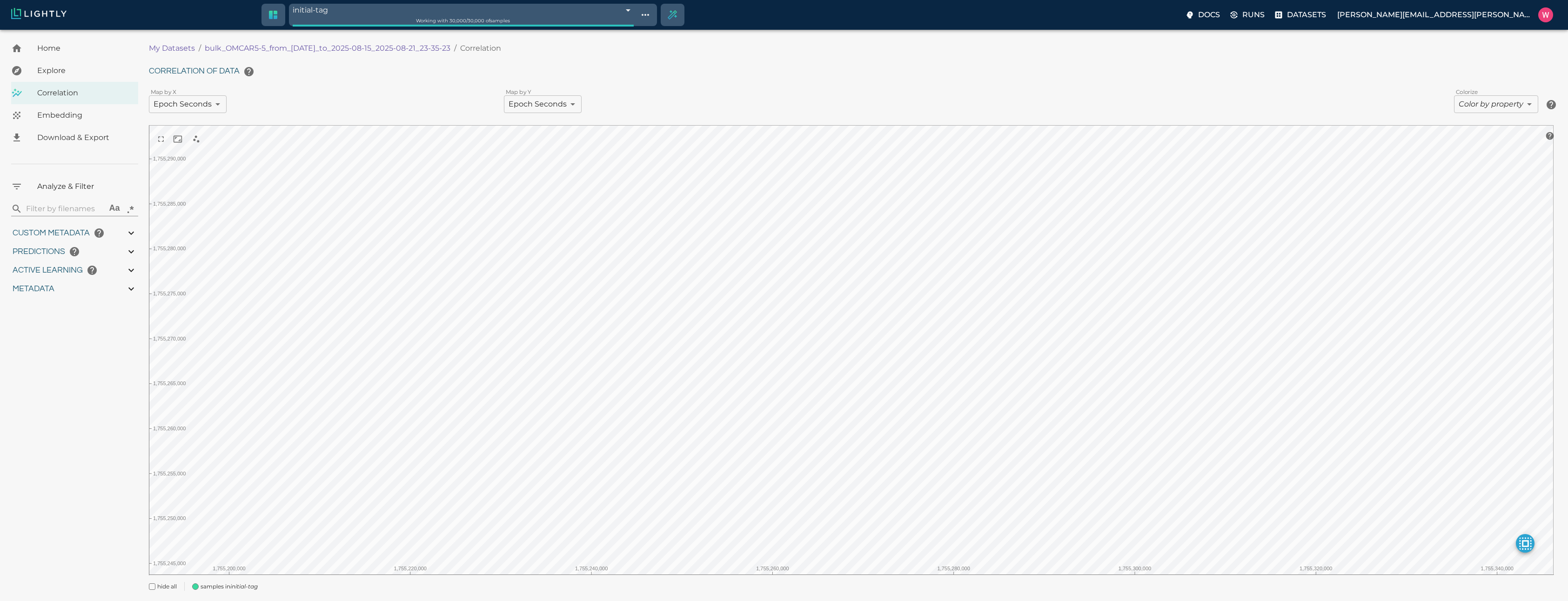
type input "0.999"
type input "0.996"
type input "9007199254740991"
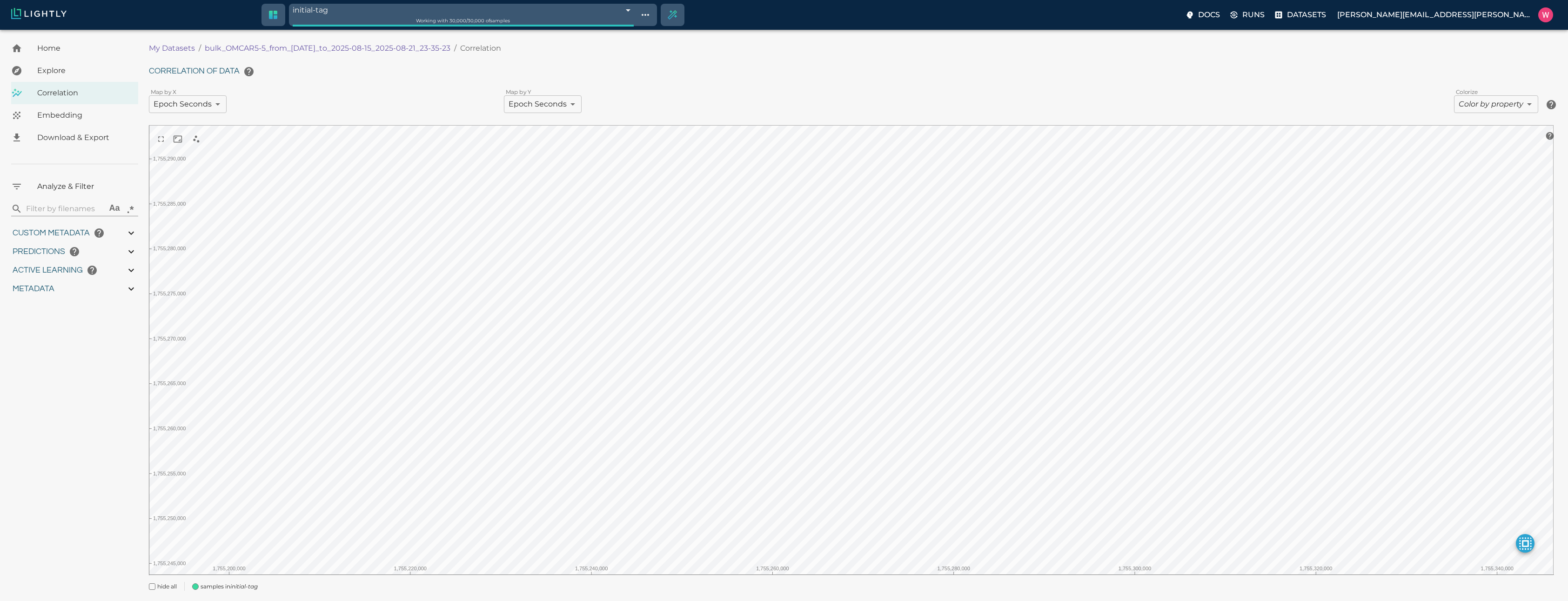
type input "0.368652790784836"
type input "2.20265279078484"
type input "1.96182954311371"
type input "23.6698295431137"
type input "1755245969.70013"
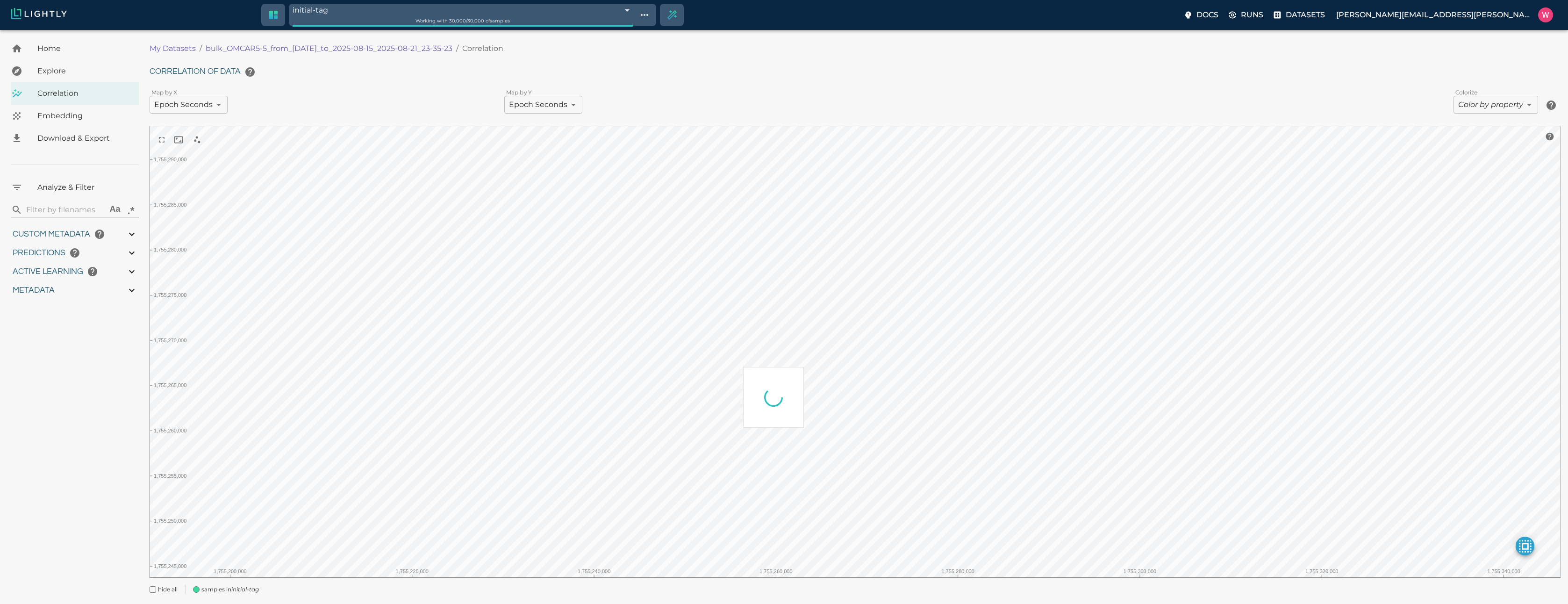
type input "1755291459.29613"
type input "0.999"
type input "0.996"
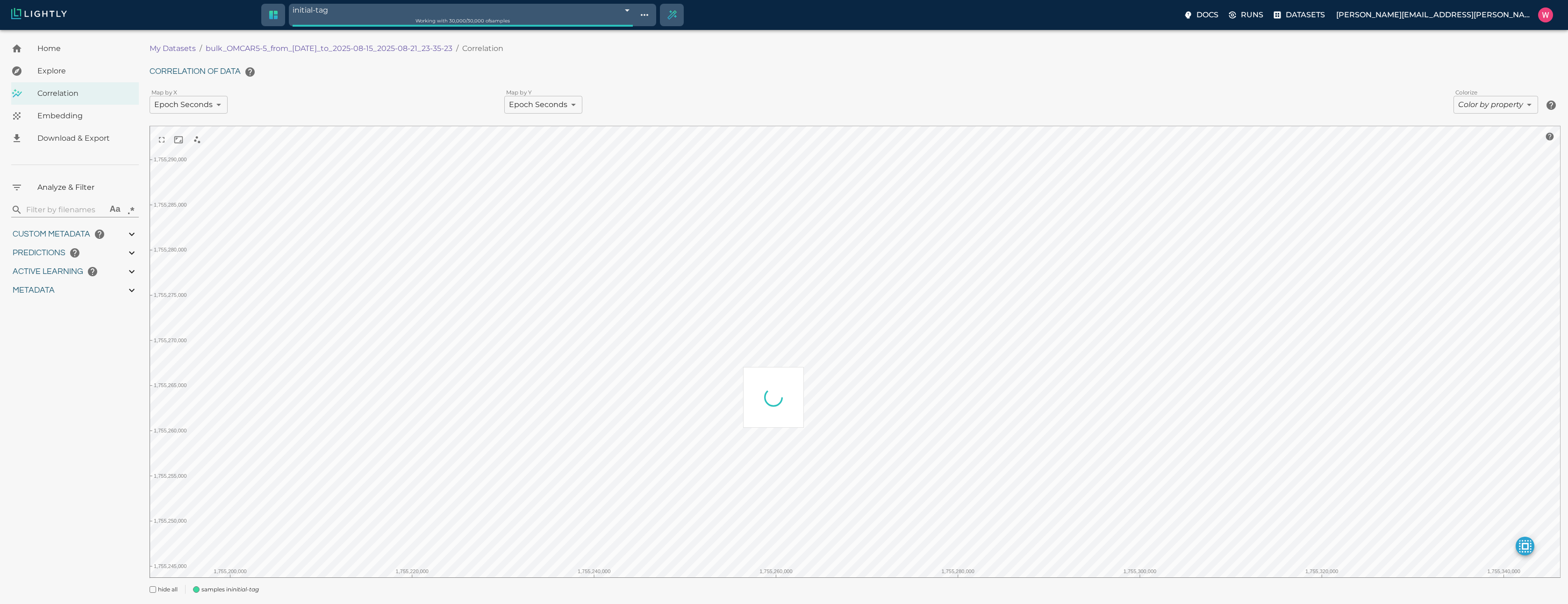
type input "0.368652790784836"
type input "2.20265279078484"
type input "1.96182954311371"
type input "23.6698295431137"
type input "1755245969.70013"
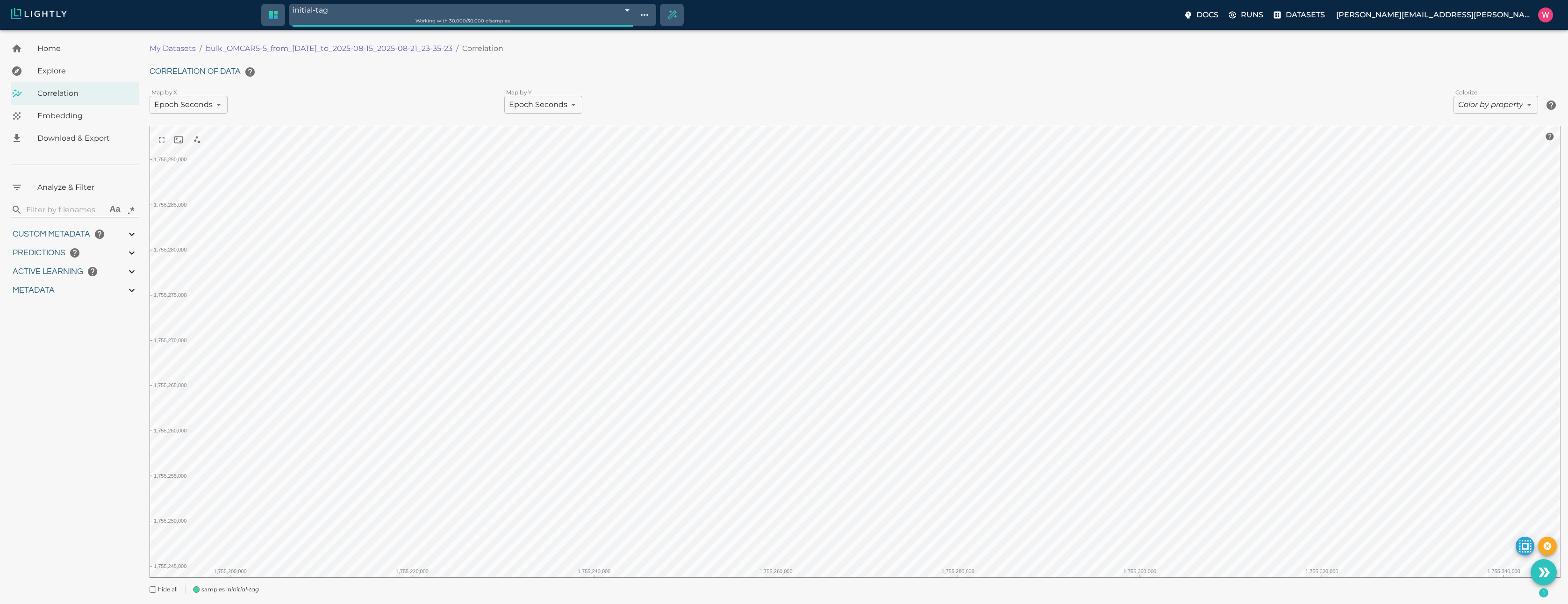
type input "1755291459.29613"
type input "0.999"
type input "0.996"
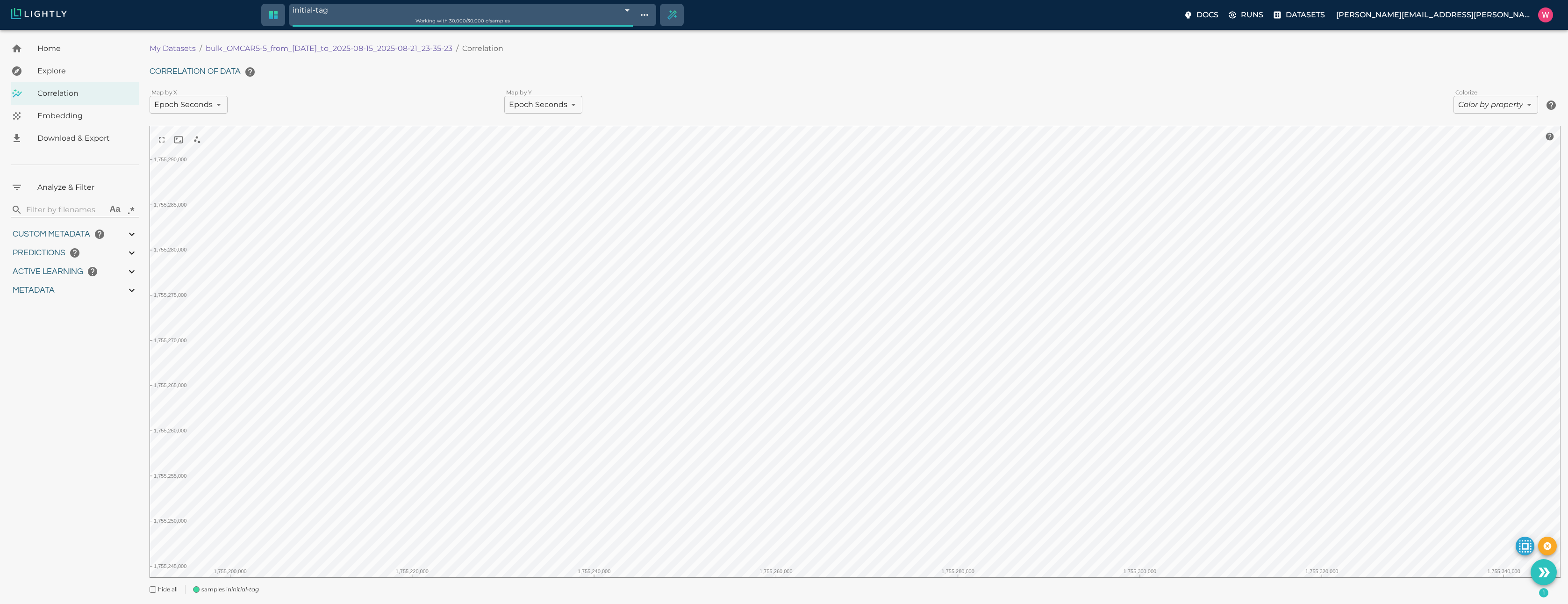
type input "0.368652790784836"
type input "2.20265279078484"
type input "1.96182954311371"
type input "23.6698295431137"
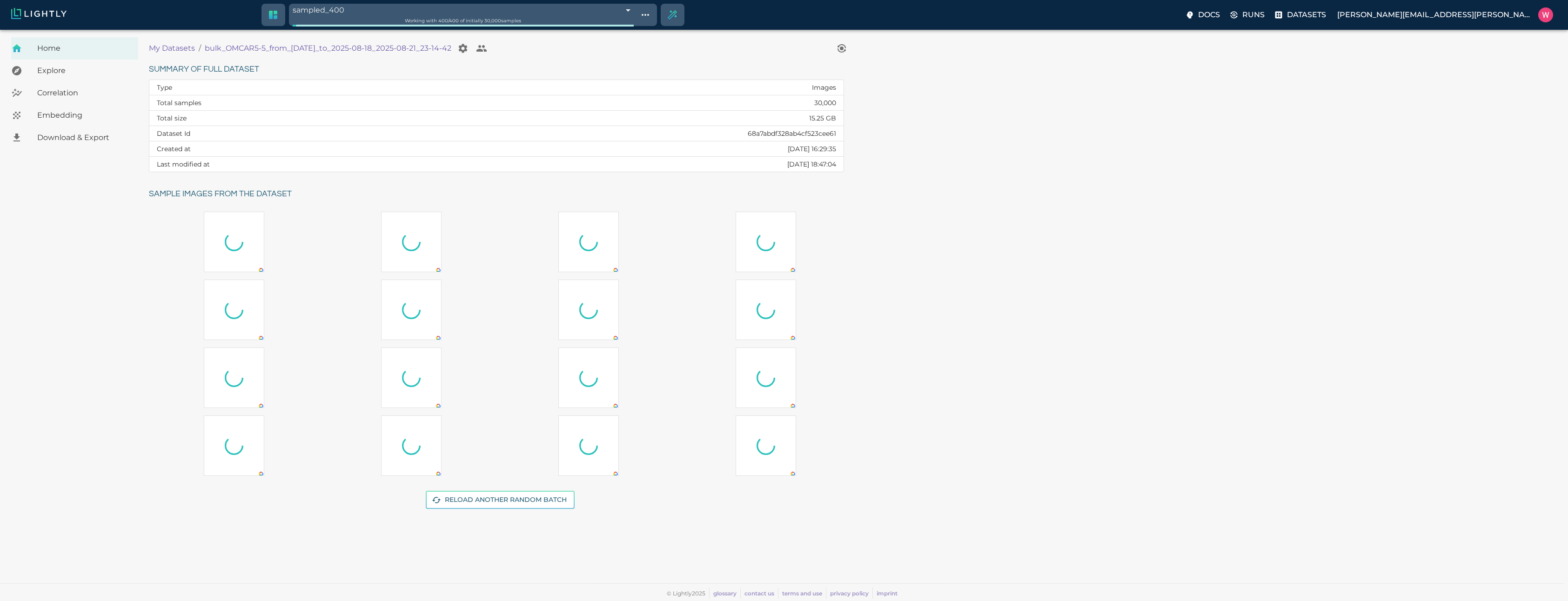
click at [80, 116] on span "Embedding" at bounding box center [84, 115] width 94 height 11
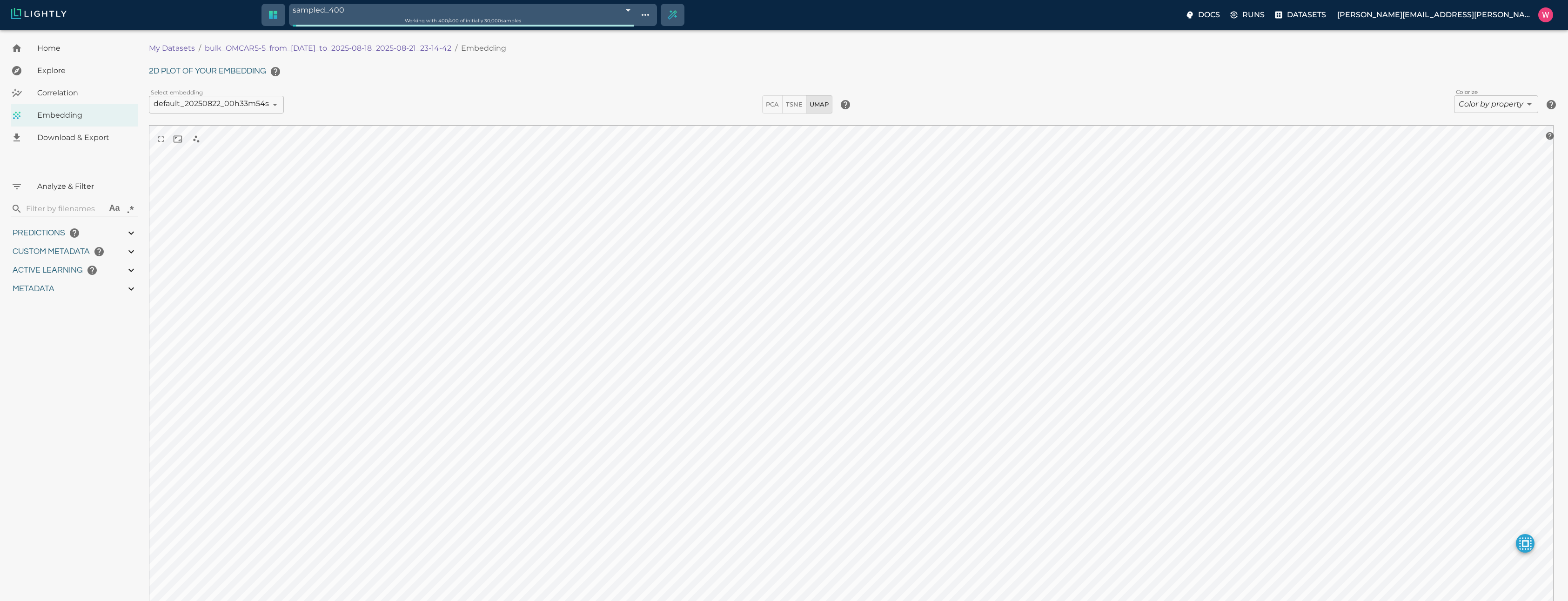
type input "1755491868.83669"
type input "0.999"
type input "0.991"
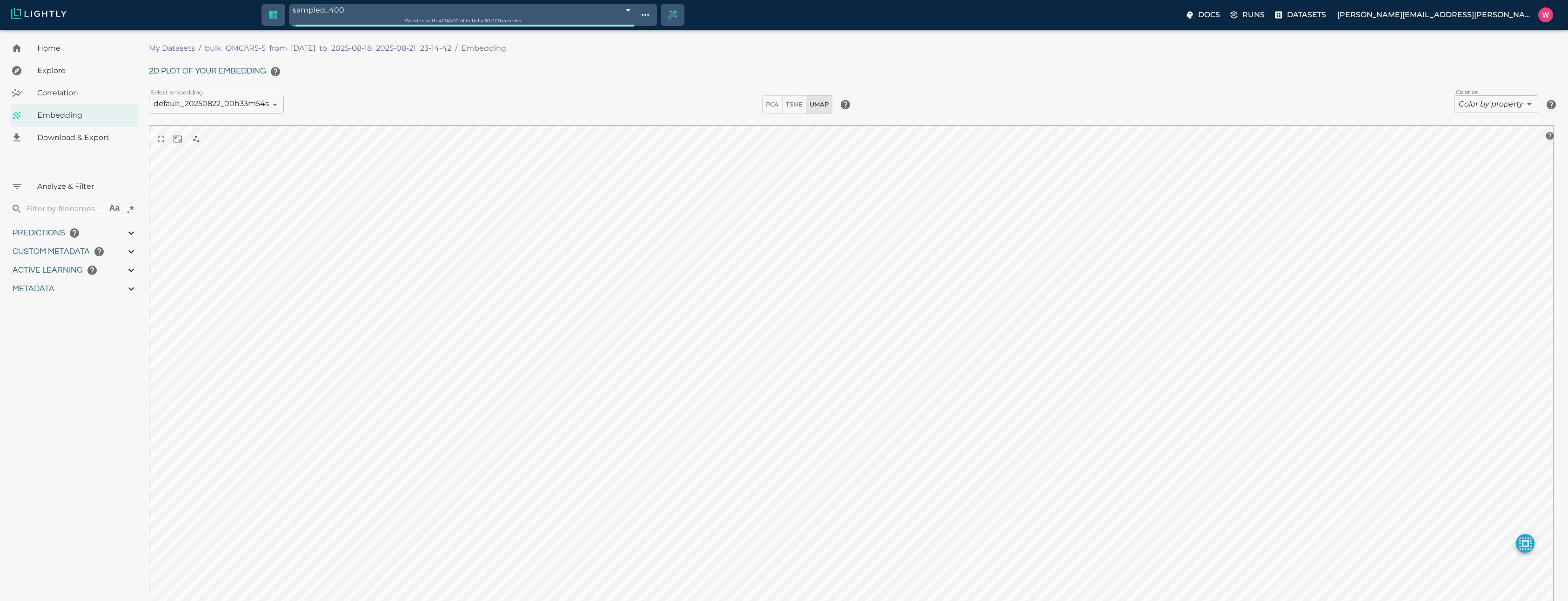
type input "0.467648327350616"
type input "28.8826483273506"
type input "2.12497735023499"
type input "27.984977350235"
type input "1755491868.83669"
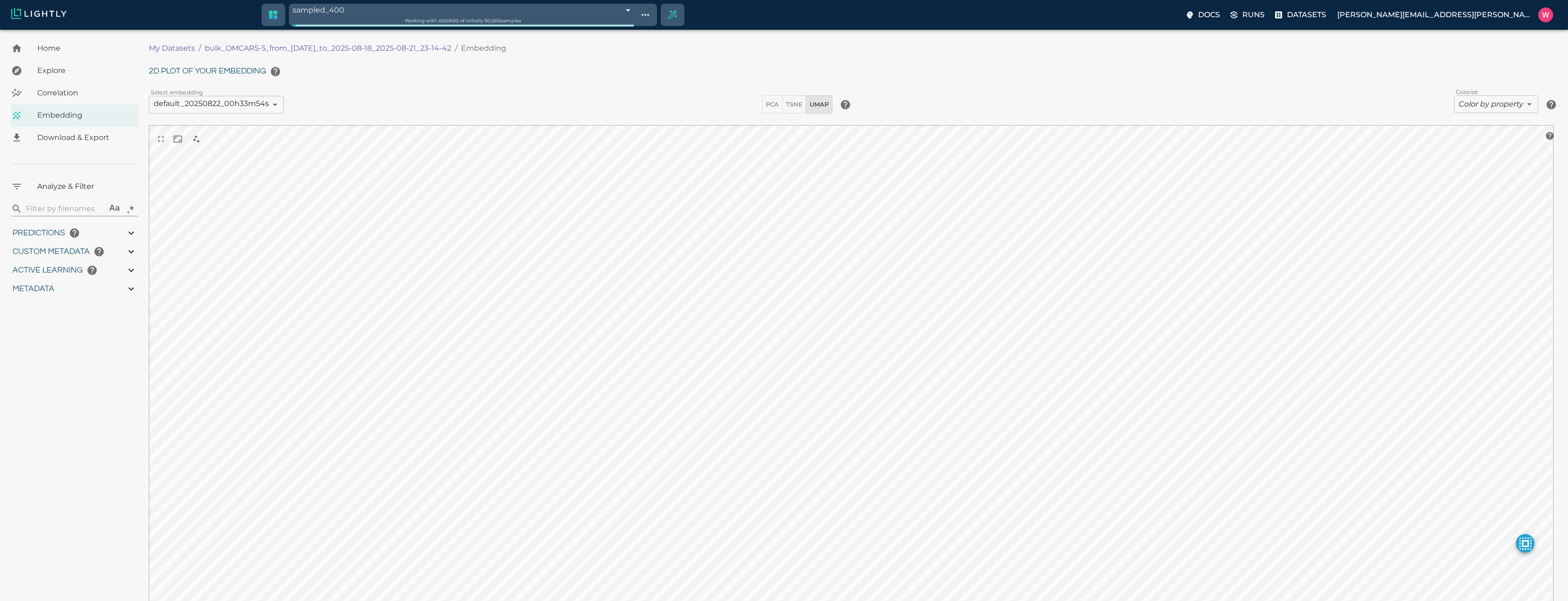
type input "0.999"
type input "0.991"
type input "0.467648327350616"
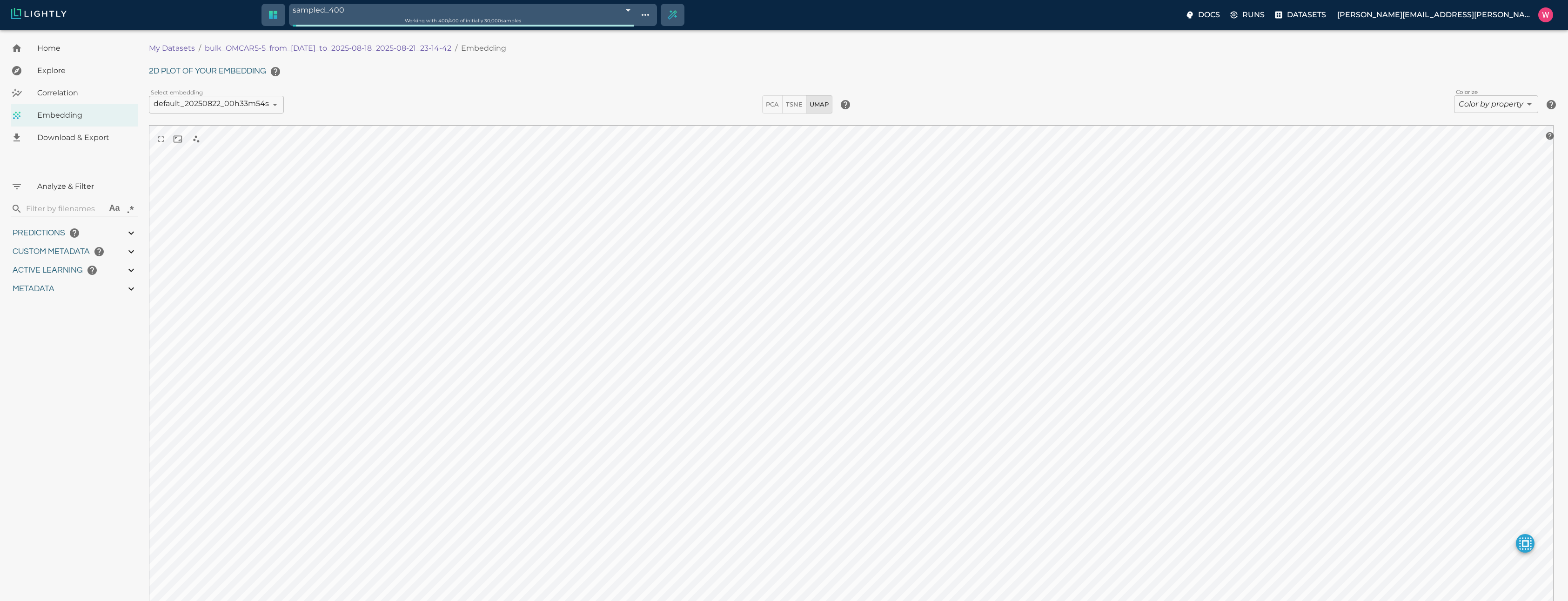
type input "28.8826483273506"
type input "2.12497735023499"
type input "27.984977350235"
type input "9007199254740991"
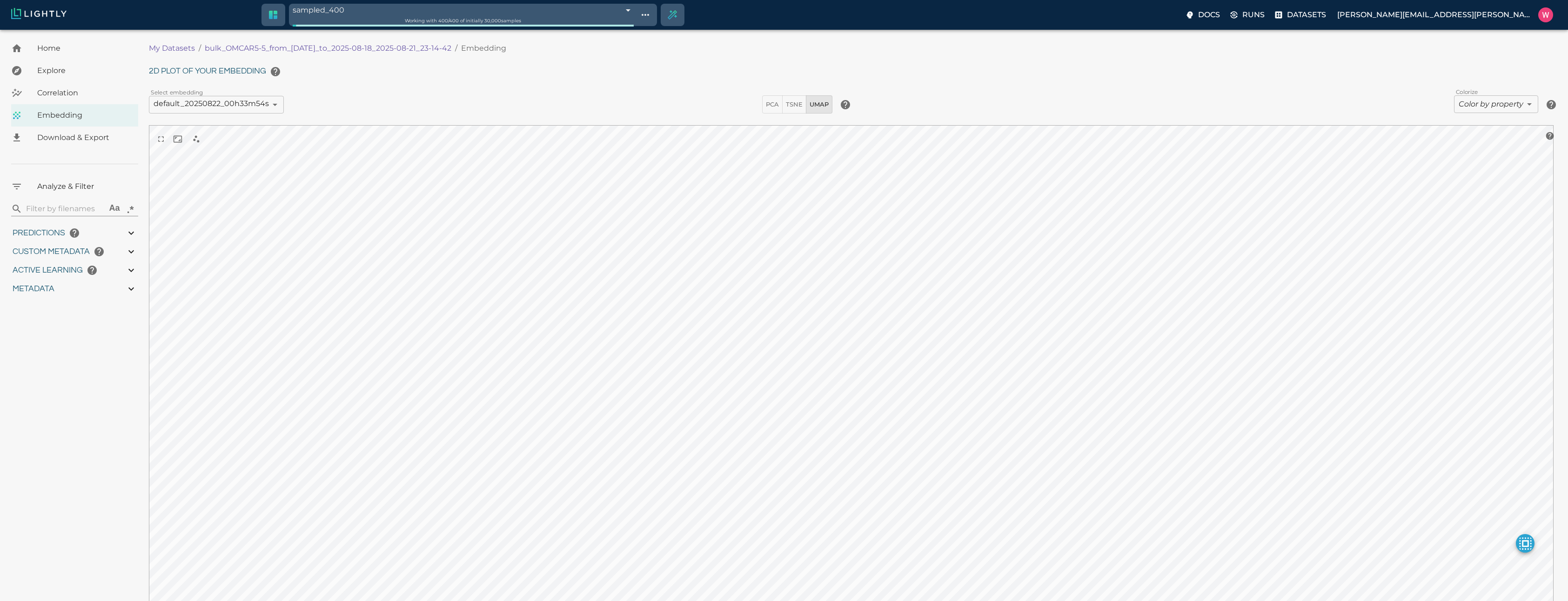
type input "1755491868.83669"
type input "0.999"
type input "0.991"
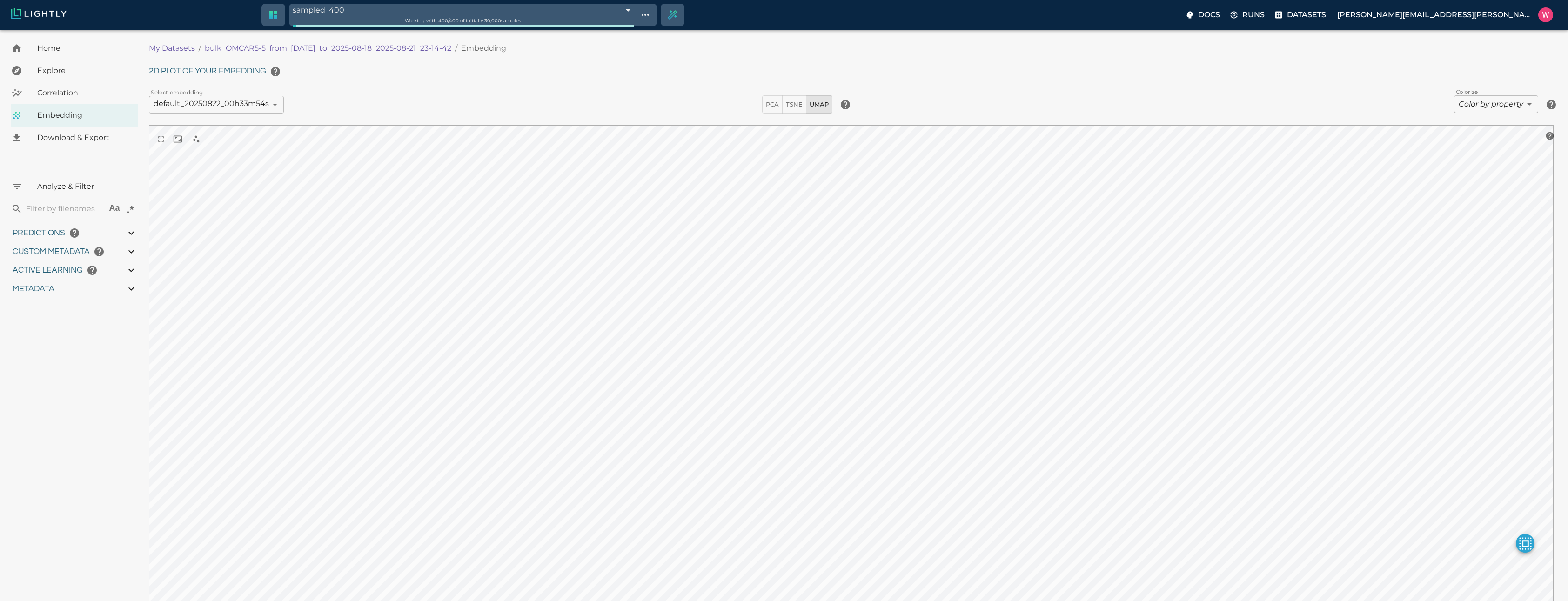
type input "0.467648327350616"
type input "28.8826483273506"
type input "2.12497735023499"
type input "27.984977350235"
type input "1755491868.83669"
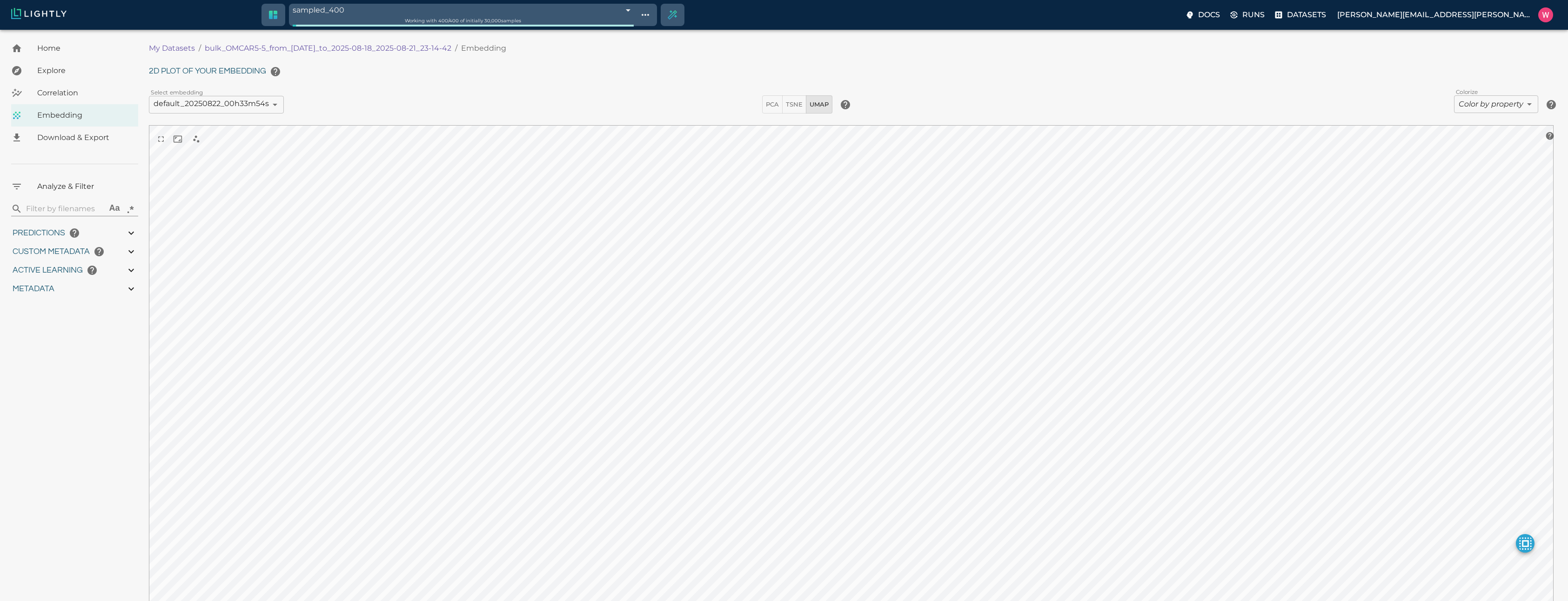
type input "0.999"
type input "0.991"
type input "0.467648327350616"
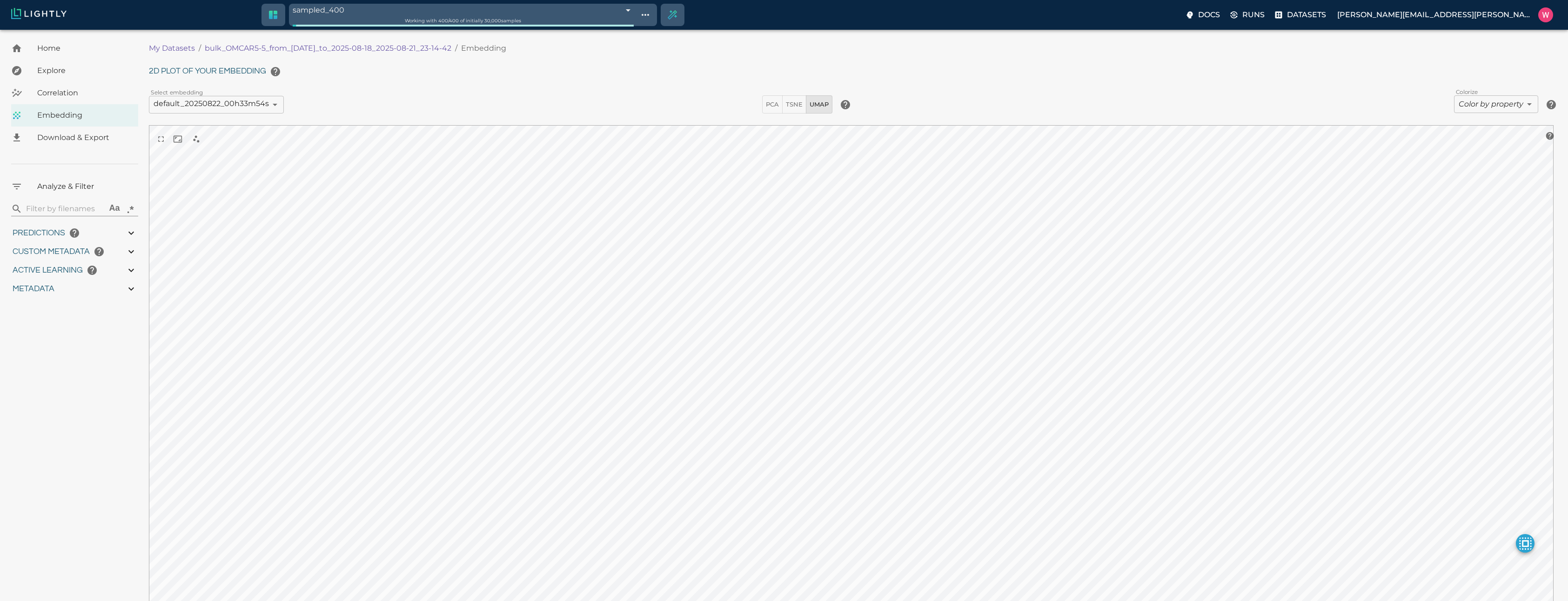
type input "28.8826483273506"
type input "2.12497735023499"
type input "27.984977350235"
click at [88, 97] on span "Correlation" at bounding box center [84, 93] width 94 height 11
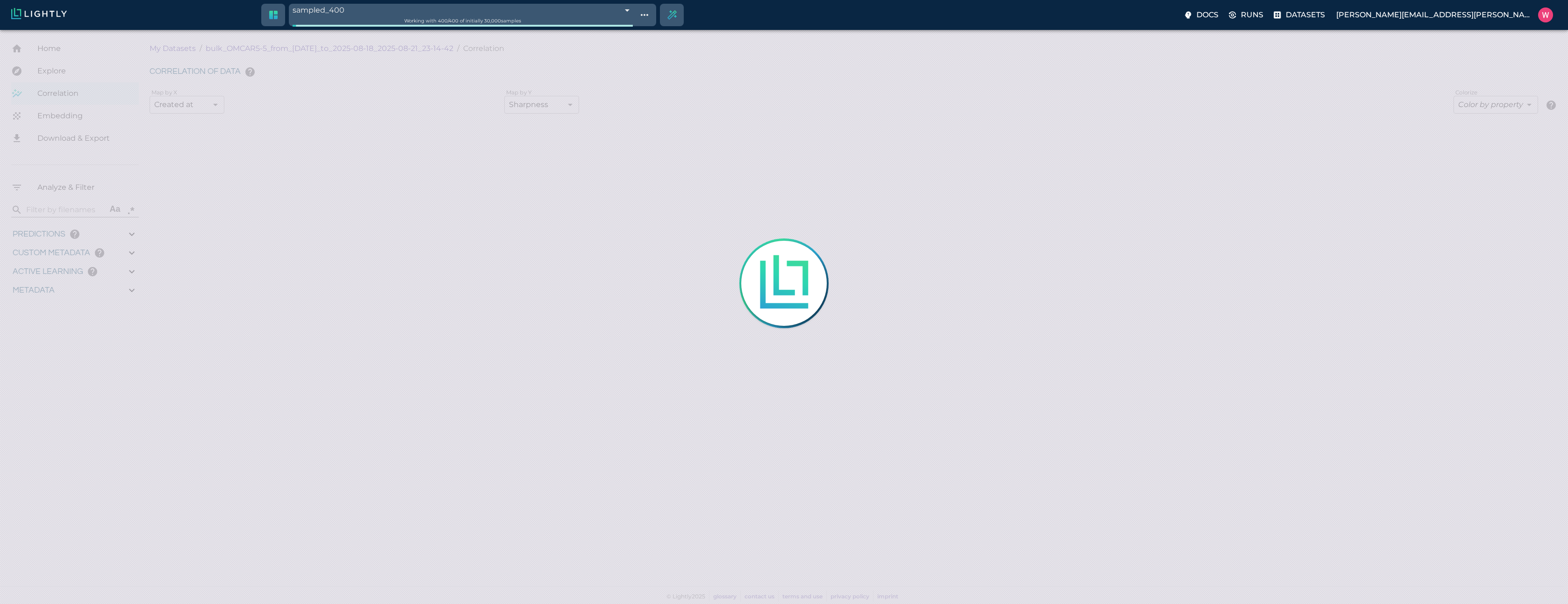
click at [191, 106] on body "sampled_400 68a7ffff423f1e3bac68fdb8 Working with 400 / 400 of initially 30,000…" at bounding box center [784, 317] width 1568 height 574
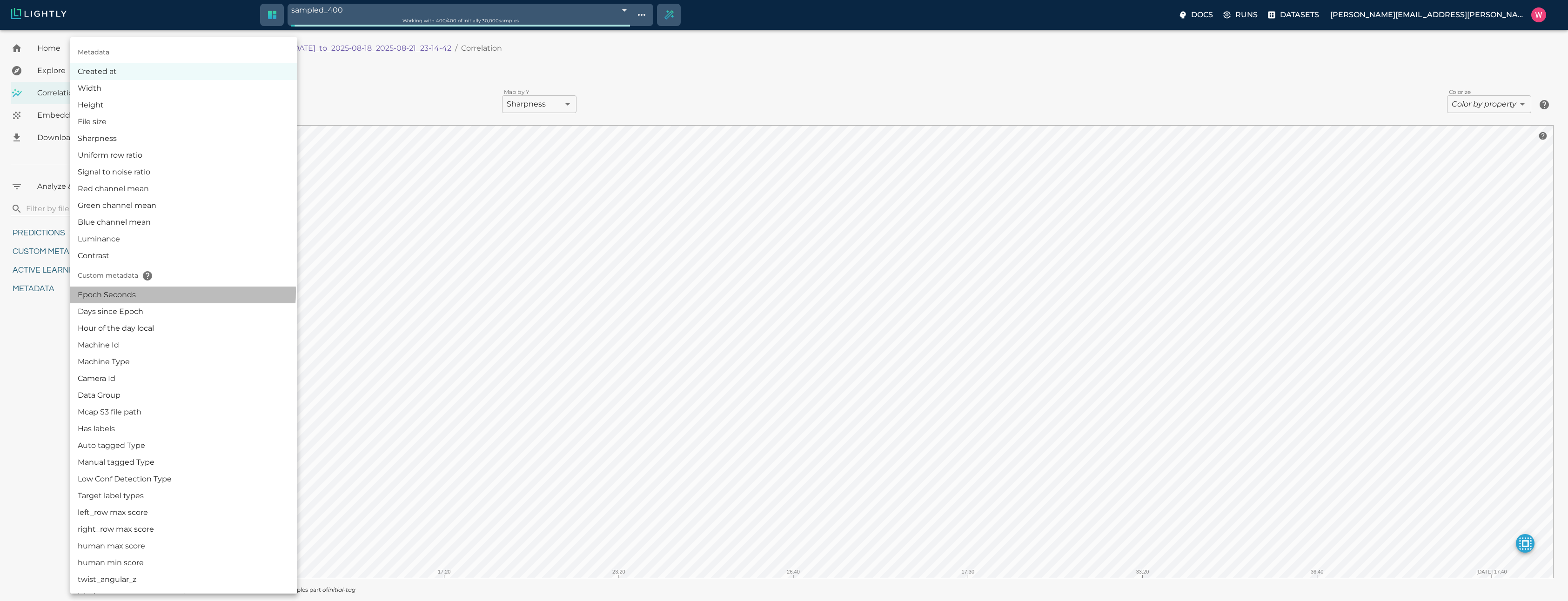
click at [149, 291] on li "Epoch Seconds" at bounding box center [183, 295] width 227 height 17
type input "userDefined|NUMERIC_FLOAT|Epoch Seconds"
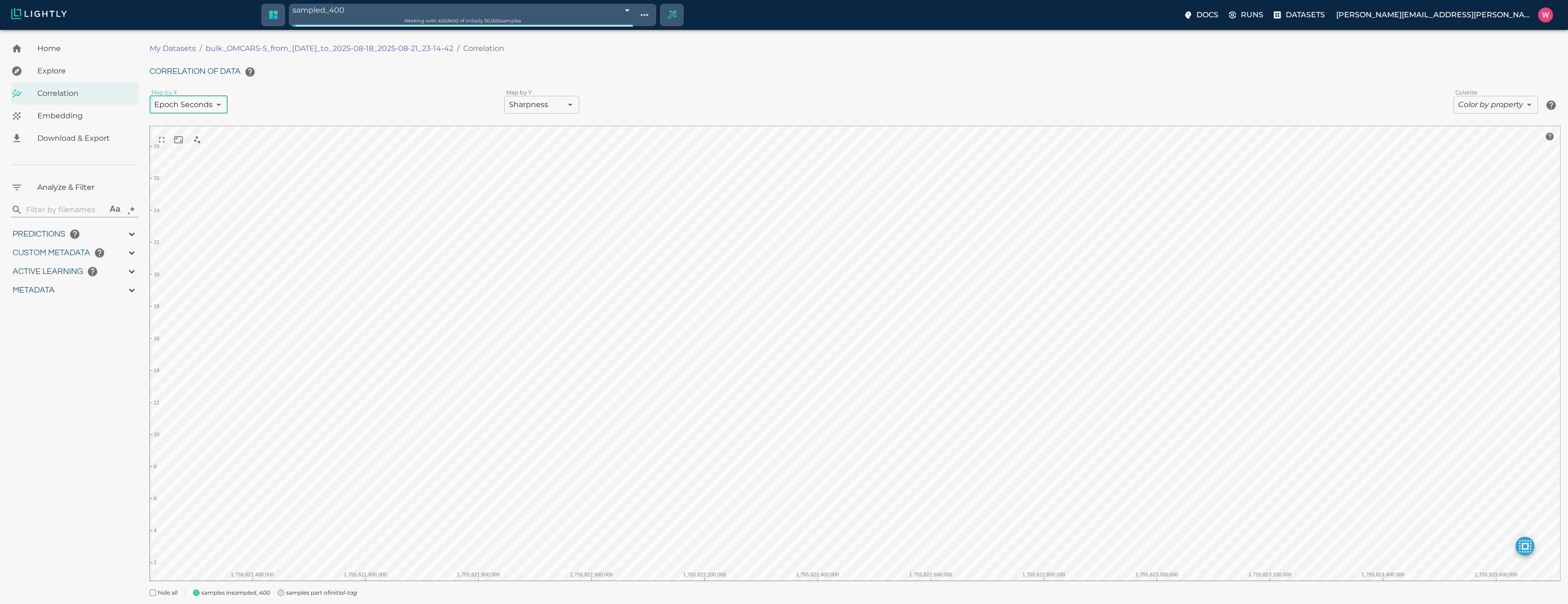
click at [518, 105] on div at bounding box center [784, 302] width 1568 height 604
click at [525, 103] on body "sampled_400 68a7ffff423f1e3bac68fdb8 Working with 400 / 400 of initially 30,000…" at bounding box center [784, 330] width 1568 height 600
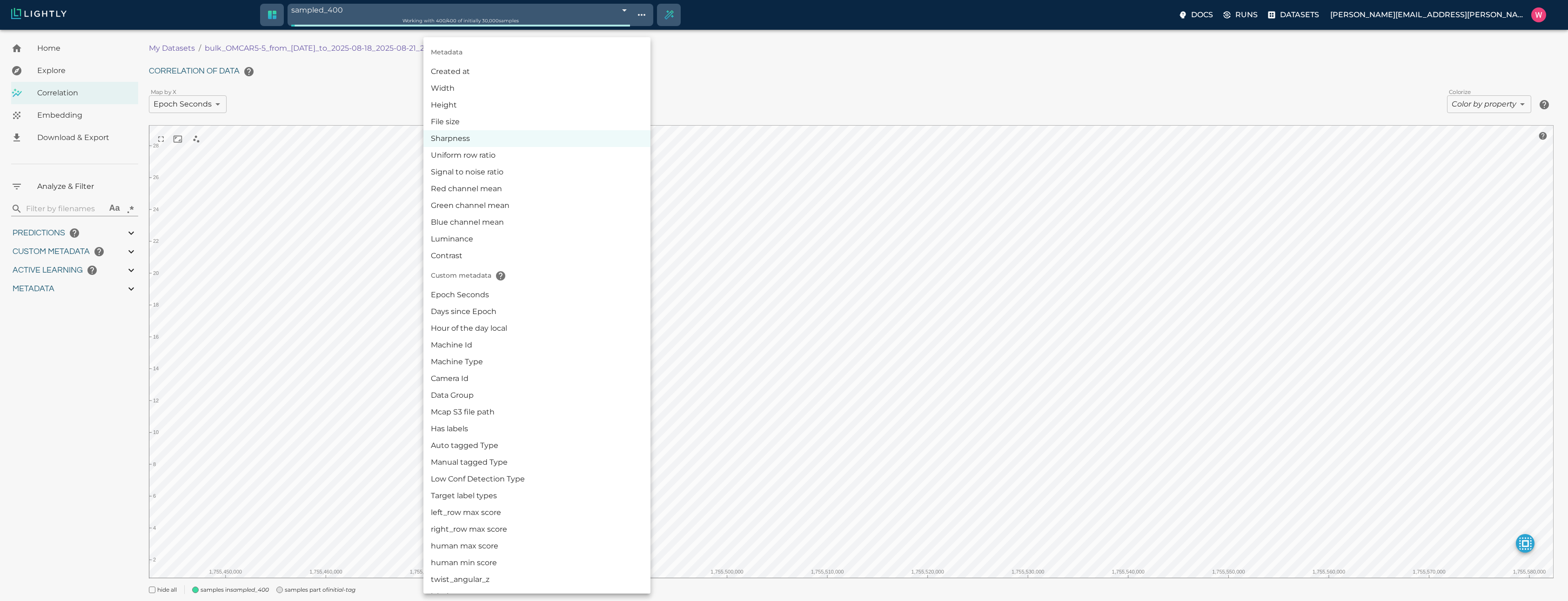
click at [469, 296] on li "Epoch Seconds" at bounding box center [537, 295] width 227 height 17
type input "userDefined|NUMERIC_FLOAT|Epoch Seconds"
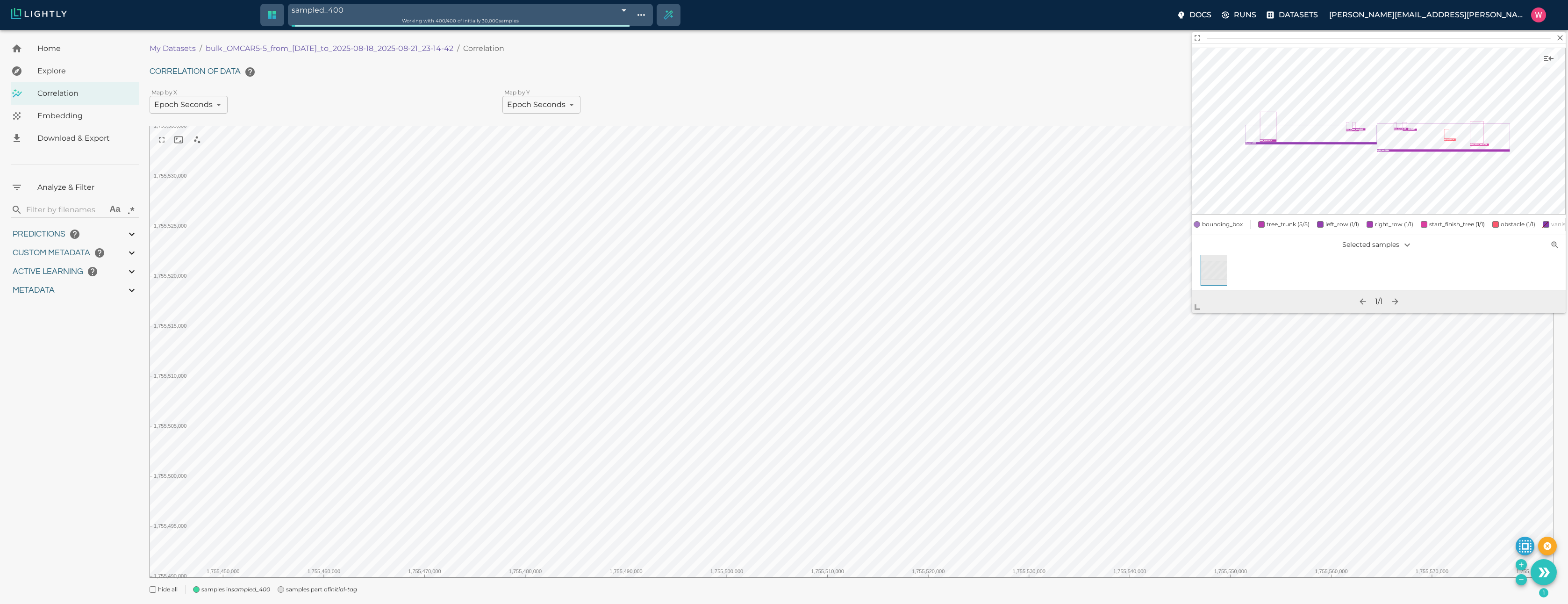
click at [1034, 476] on body "sampled_400 68a7ffff423f1e3bac68fdb8 Working with 400 / 400 of initially 30,000…" at bounding box center [784, 328] width 1568 height 597
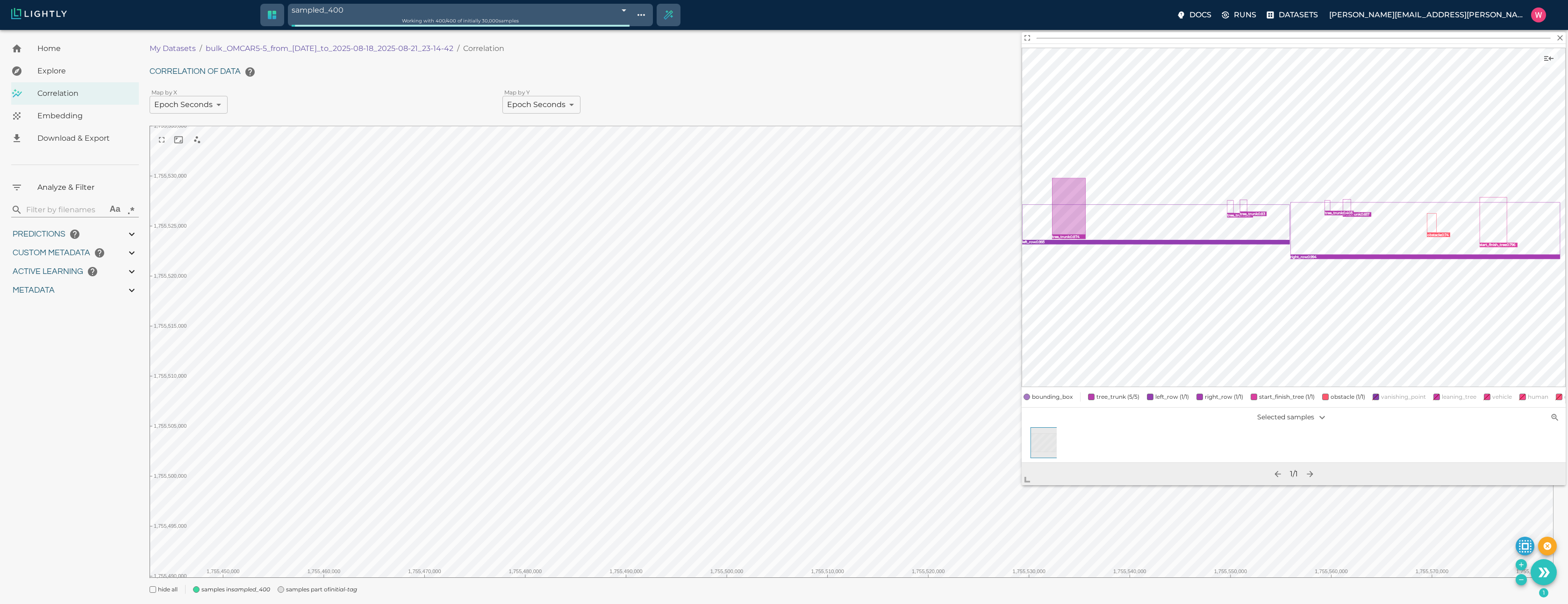
click at [1550, 61] on icon "Show sample details" at bounding box center [1548, 58] width 11 height 11
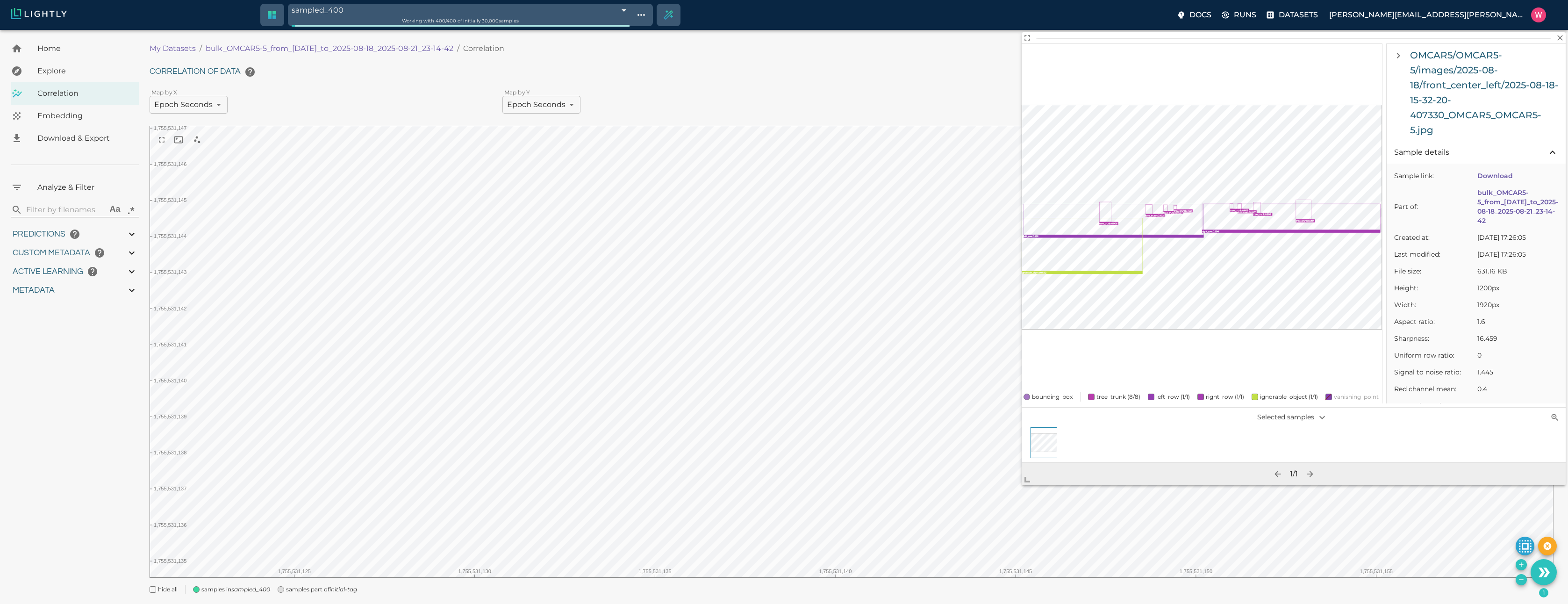
click at [1465, 96] on h6 "OMCAR5/OMCAR5-5/images/2025-08-18/front_center_left/2025-08-18-15-32-20-407330_…" at bounding box center [1485, 92] width 152 height 90
drag, startPoint x: 1439, startPoint y: 126, endPoint x: 1413, endPoint y: 56, distance: 74.7
click at [1413, 56] on h6 "OMCAR5/OMCAR5-5/images/2025-08-18/front_center_left/2025-08-18-15-32-20-407330_…" at bounding box center [1485, 92] width 152 height 90
copy h6 "OMCAR5/OMCAR5-5/images/2025-08-18/front_center_left/2025-08-18-15-32-20-407330_…"
